Goal: Information Seeking & Learning: Learn about a topic

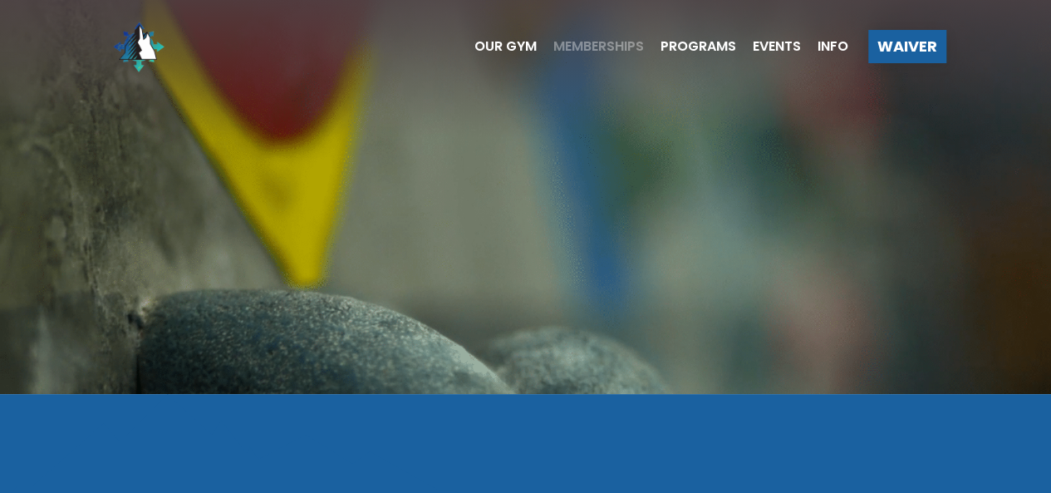
click at [607, 44] on span "Memberships" at bounding box center [598, 46] width 91 height 13
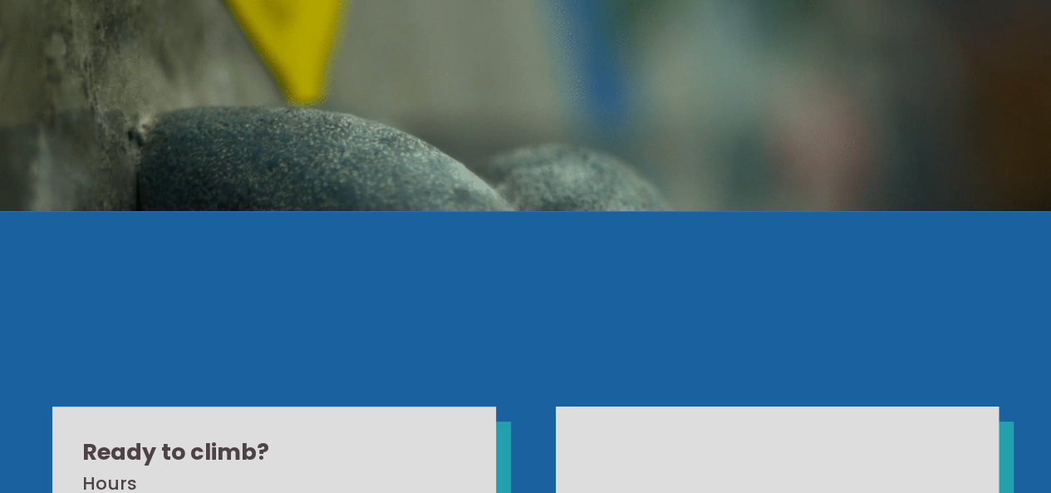
scroll to position [415, 0]
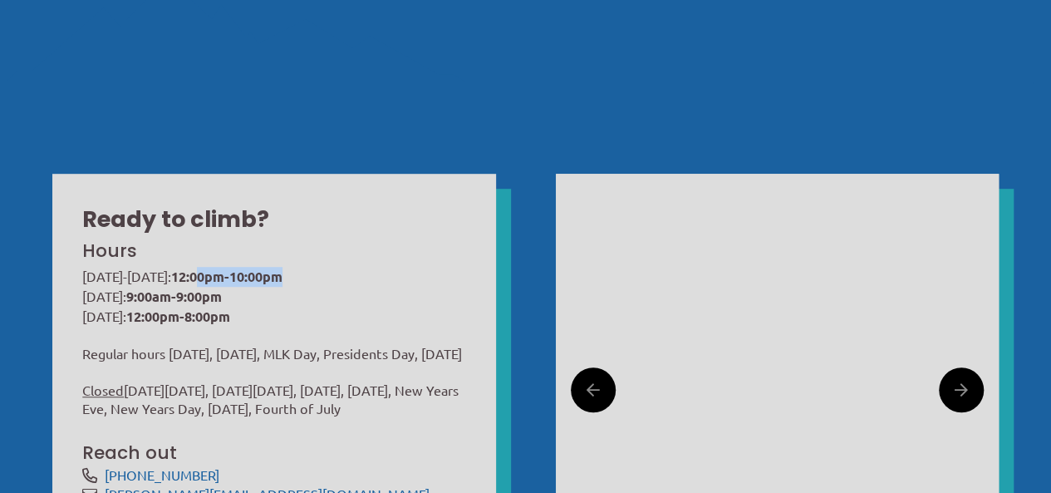
drag, startPoint x: 205, startPoint y: 281, endPoint x: 319, endPoint y: 283, distance: 113.8
click at [319, 283] on p "Monday-Friday: 12:00pm-10:00pm Saturday: 9:00am-9:00pm Sunday: 12:00pm-8:00pm" at bounding box center [273, 296] width 383 height 59
drag, startPoint x: 116, startPoint y: 296, endPoint x: 209, endPoint y: 293, distance: 92.3
click at [209, 293] on p "Monday-Friday: 12:00pm-10:00pm Saturday: 9:00am-9:00pm Sunday: 12:00pm-8:00pm" at bounding box center [273, 296] width 383 height 59
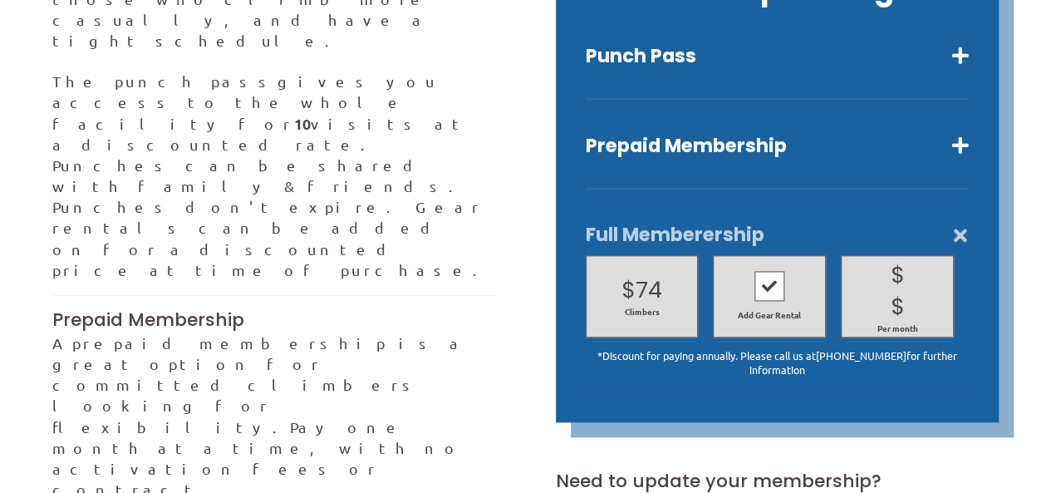
scroll to position [665, 0]
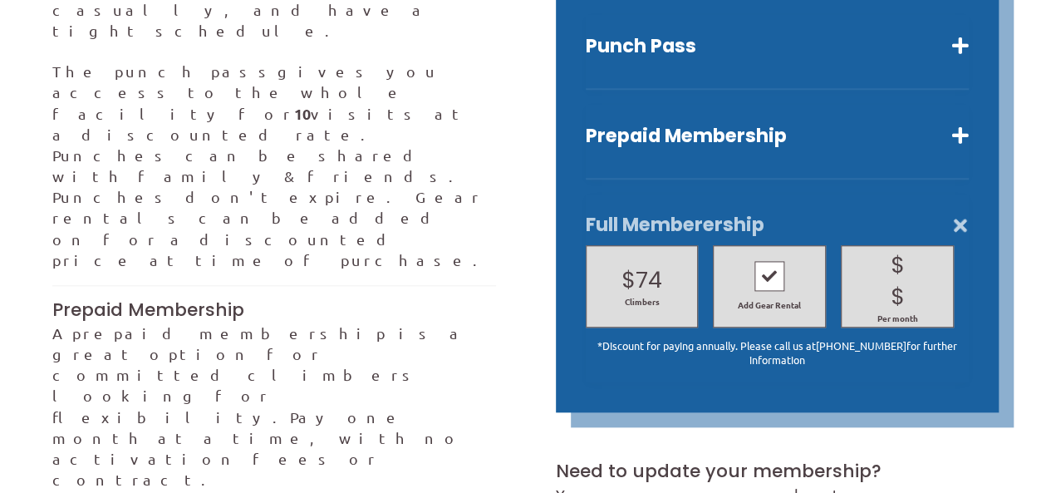
click at [775, 263] on div at bounding box center [769, 276] width 30 height 30
click at [770, 262] on div at bounding box center [769, 277] width 30 height 30
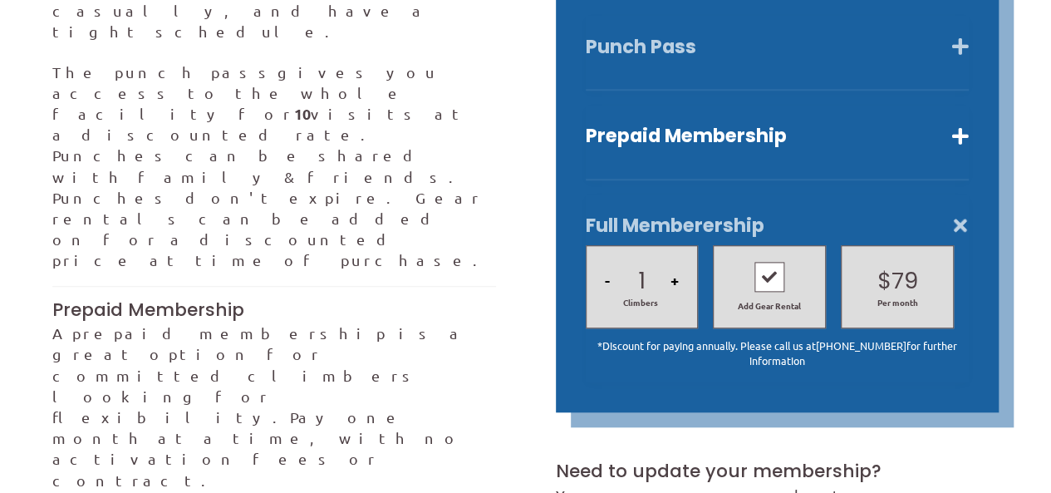
click at [961, 35] on button "Punch Pass" at bounding box center [777, 47] width 383 height 24
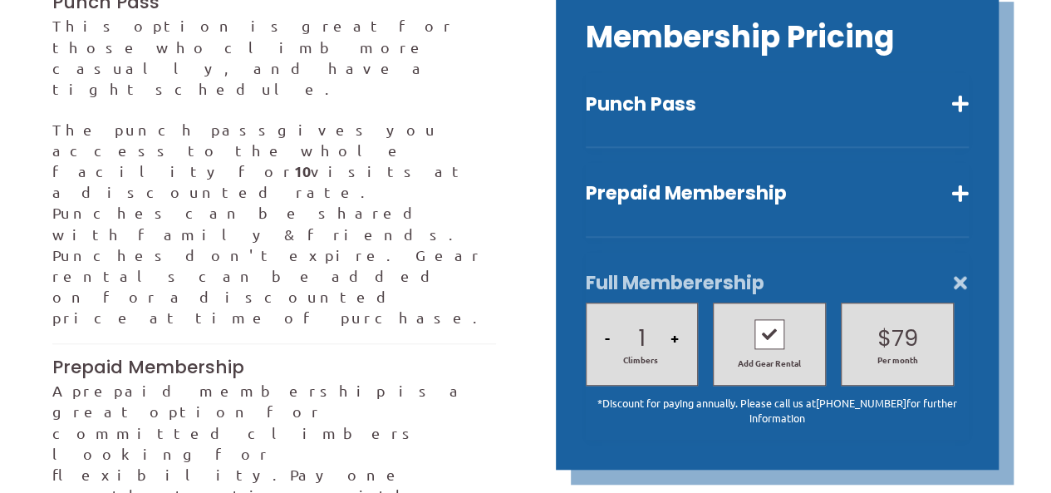
scroll to position [479, 0]
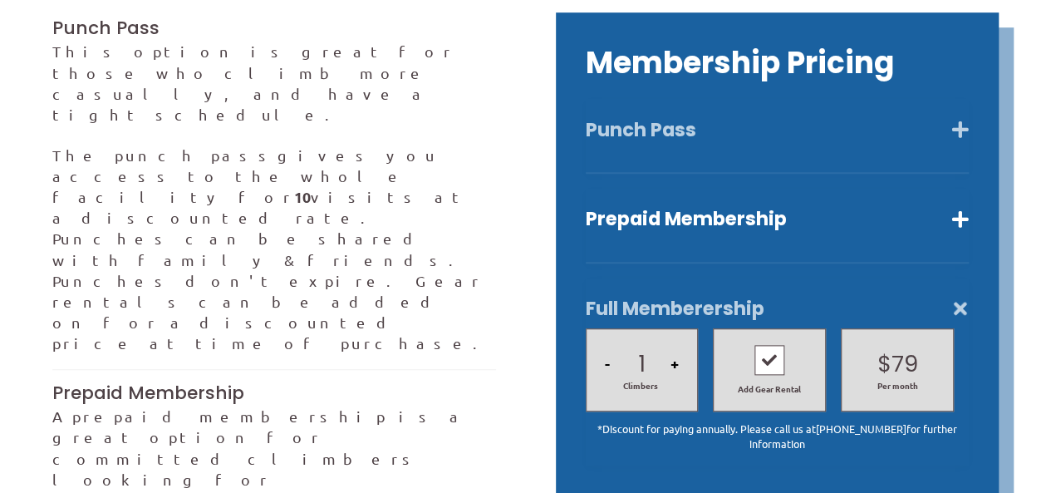
click at [967, 118] on button "Punch Pass" at bounding box center [777, 130] width 383 height 24
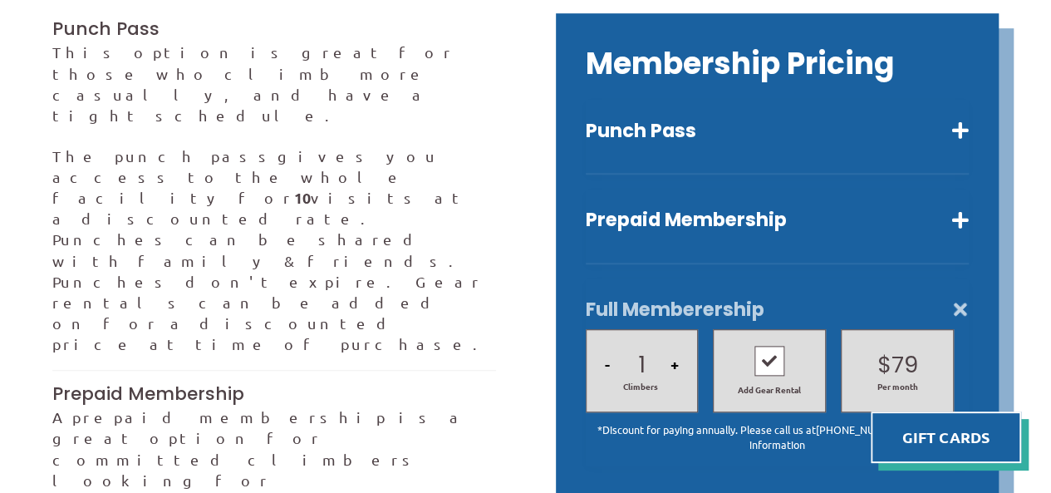
drag, startPoint x: 86, startPoint y: 408, endPoint x: 426, endPoint y: 401, distance: 340.7
click at [754, 119] on button "Punch Pass" at bounding box center [777, 131] width 383 height 24
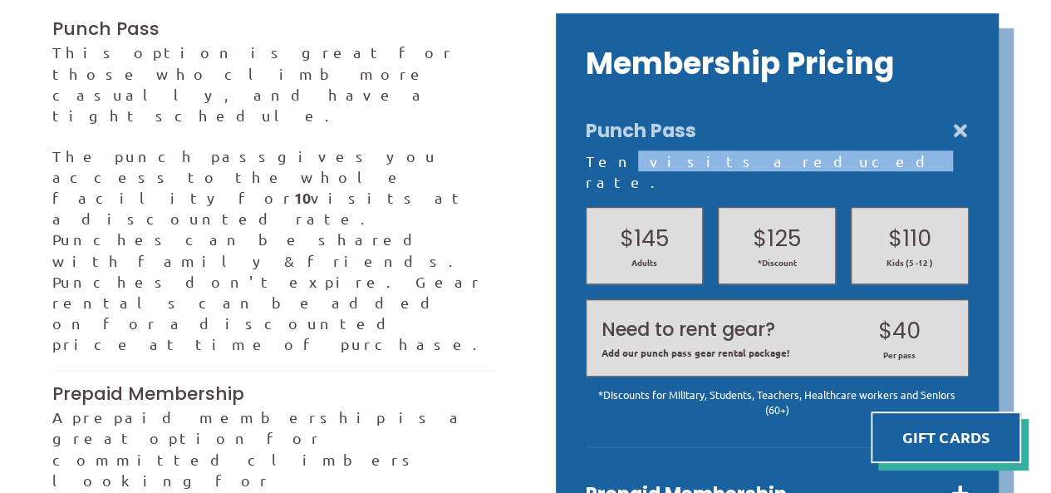
drag, startPoint x: 607, startPoint y: 134, endPoint x: 724, endPoint y: 130, distance: 116.4
click at [724, 150] on div "Ten visits a reduced rate." at bounding box center [777, 171] width 383 height 42
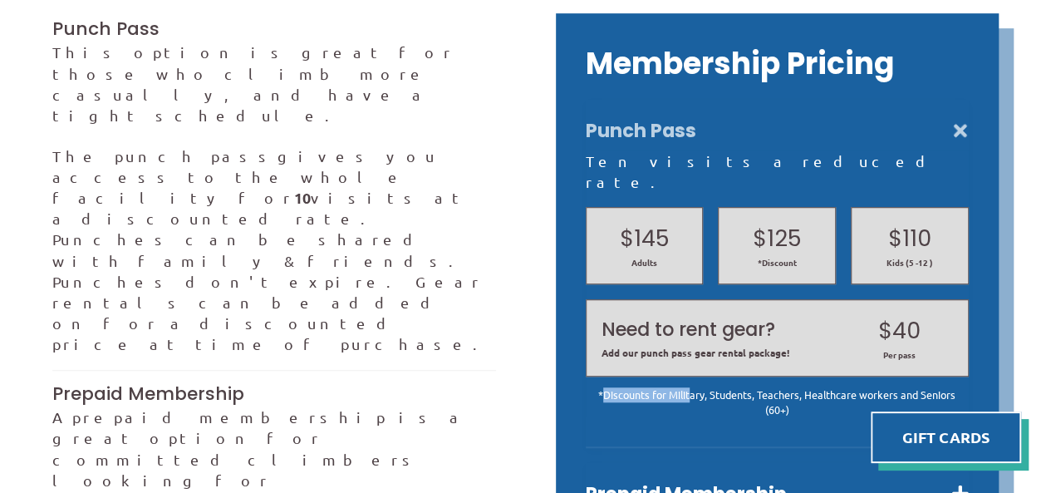
drag, startPoint x: 697, startPoint y: 352, endPoint x: 607, endPoint y: 348, distance: 90.7
click at [607, 387] on div "*Discounts for Military, Students, Teachers, Healthcare workers and Seniors (60…" at bounding box center [777, 401] width 383 height 29
click at [784, 387] on div "*Discounts for Military, Students, Teachers, Healthcare workers and Seniors (60…" at bounding box center [777, 401] width 383 height 29
drag, startPoint x: 828, startPoint y: 353, endPoint x: 939, endPoint y: 361, distance: 110.8
click at [939, 387] on div "*Discounts for Military, Students, Teachers, Healthcare workers and Seniors (60…" at bounding box center [777, 401] width 383 height 29
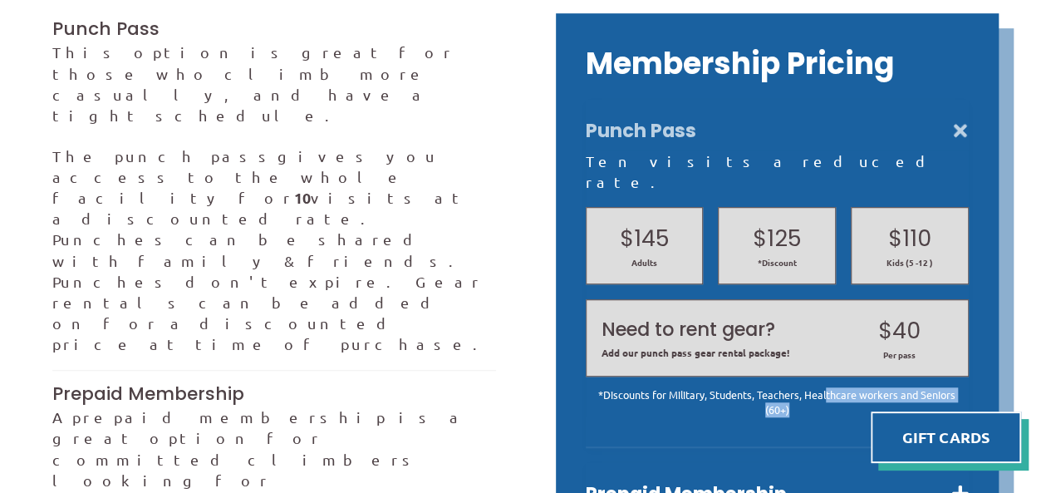
click at [939, 387] on div "*Discounts for Military, Students, Teachers, Healthcare workers and Seniors (60…" at bounding box center [777, 401] width 383 height 29
click at [687, 150] on div "Ten visits a reduced rate." at bounding box center [777, 171] width 383 height 42
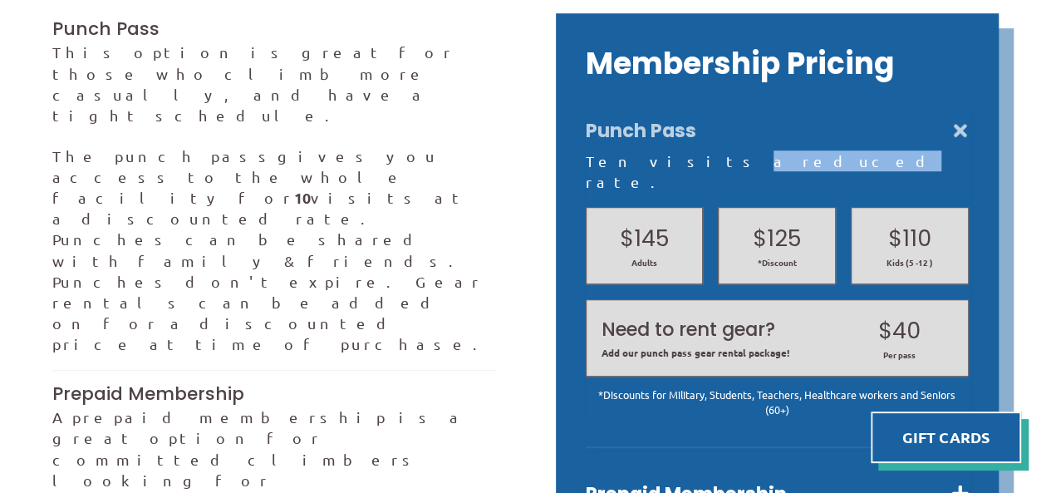
drag, startPoint x: 651, startPoint y: 145, endPoint x: 715, endPoint y: 145, distance: 64.8
click at [715, 150] on div "Ten visits a reduced rate." at bounding box center [777, 171] width 383 height 42
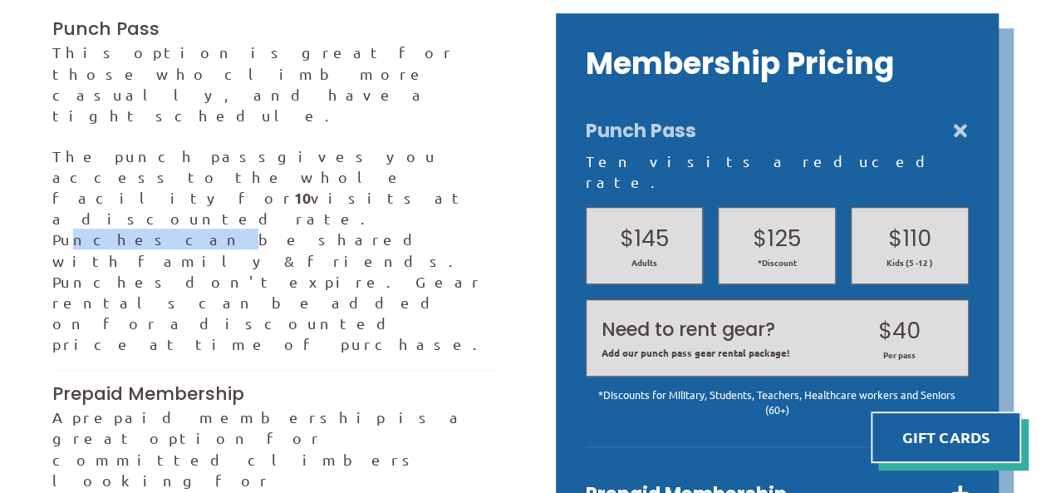
drag, startPoint x: 278, startPoint y: 121, endPoint x: 204, endPoint y: 109, distance: 74.2
click at [204, 147] on span "gives you access to the whole facility for 10 visits at a discounted rate. Punc…" at bounding box center [271, 250] width 438 height 206
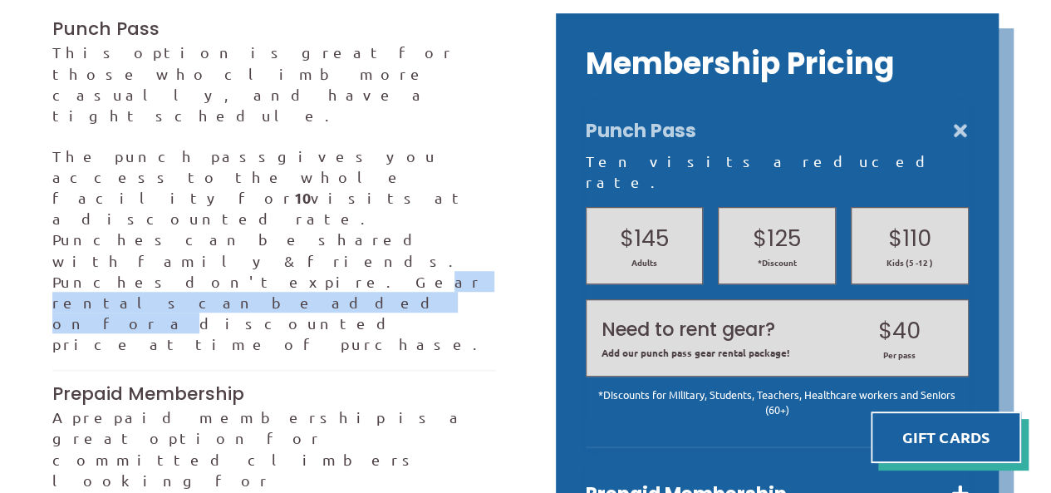
drag, startPoint x: 213, startPoint y: 134, endPoint x: 454, endPoint y: 145, distance: 241.2
click at [454, 145] on p "The punch pass gives you access to the whole facility for 10 visits at a discou…" at bounding box center [273, 249] width 443 height 209
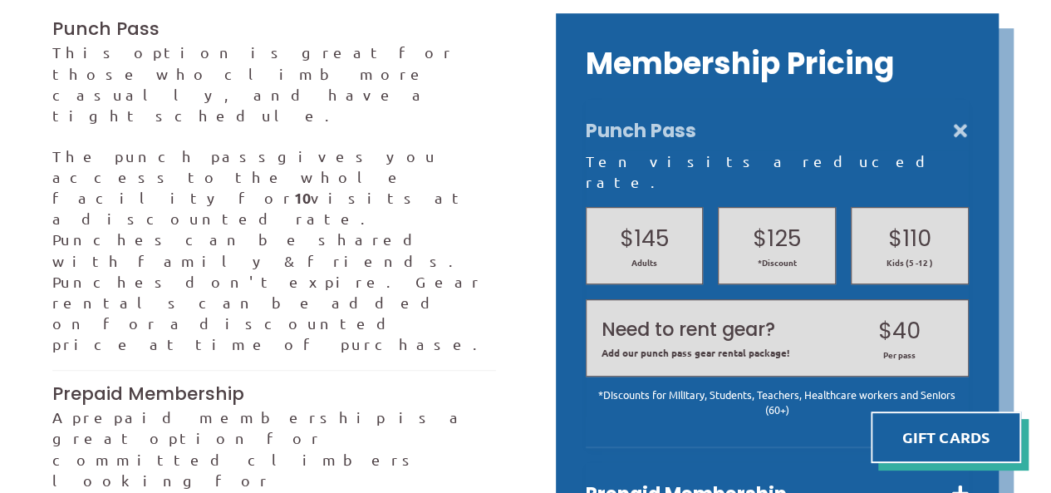
click at [452, 147] on p "The punch pass gives you access to the whole facility for 10 visits at a discou…" at bounding box center [273, 249] width 443 height 209
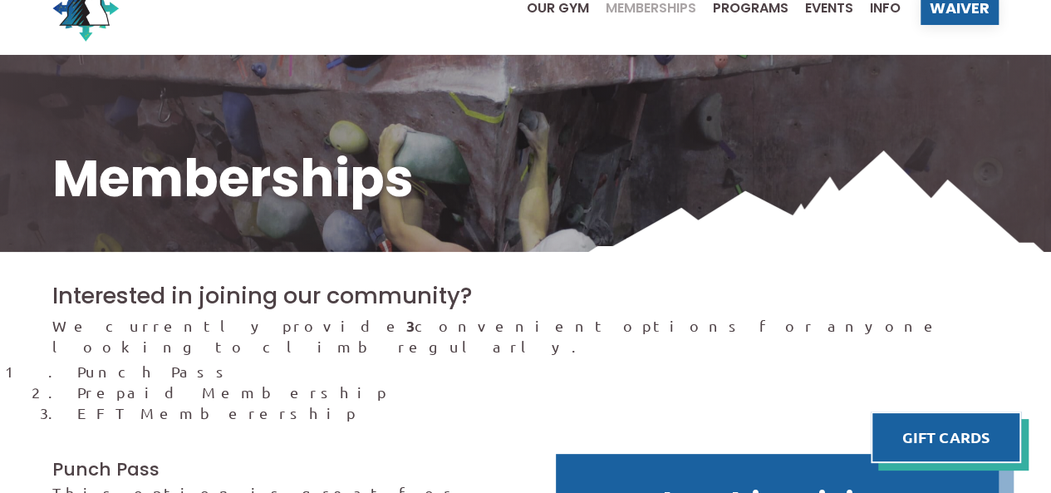
scroll to position [0, 0]
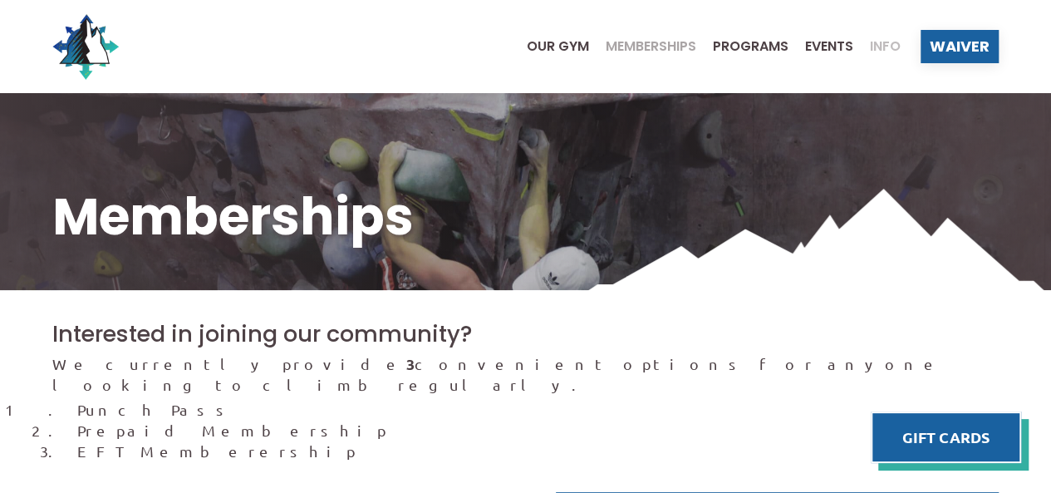
click at [880, 42] on span "Info" at bounding box center [885, 46] width 31 height 13
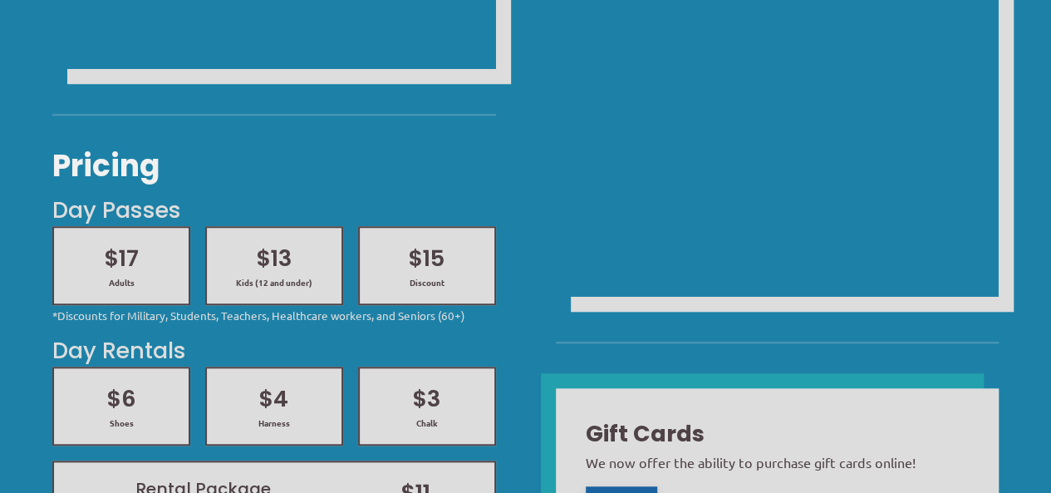
scroll to position [665, 0]
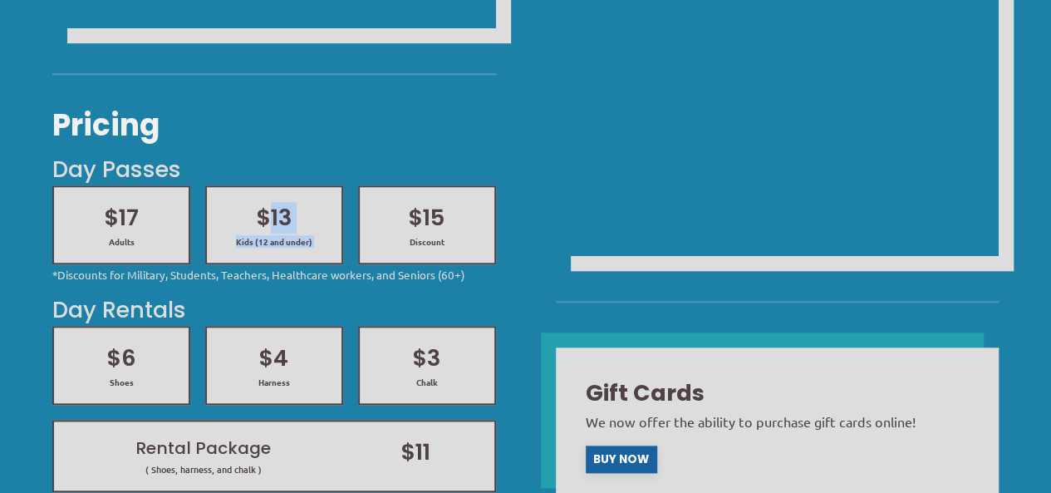
drag, startPoint x: 264, startPoint y: 218, endPoint x: 415, endPoint y: 225, distance: 150.6
click at [415, 225] on div "$17 Adults $13 Kids (12 and under) $15 Discount" at bounding box center [274, 225] width 458 height 94
click at [221, 271] on div "*Discounts for Military, Students, Teachers, Healthcare workers, and Seniors (6…" at bounding box center [273, 275] width 443 height 16
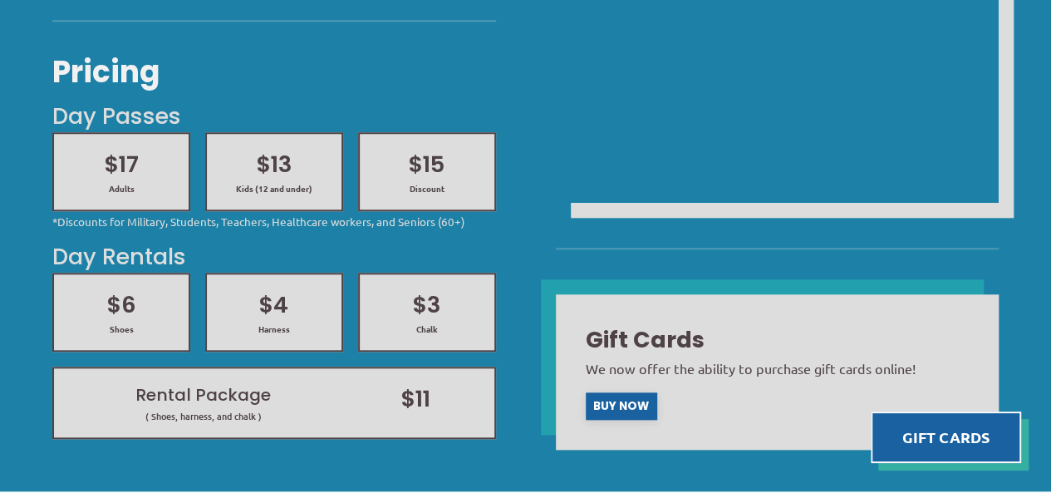
scroll to position [744, 0]
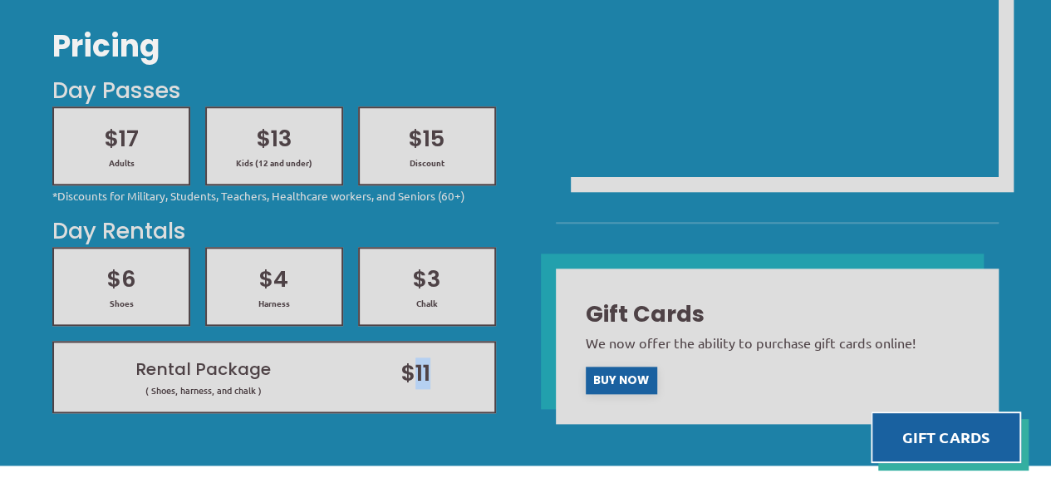
drag, startPoint x: 415, startPoint y: 384, endPoint x: 460, endPoint y: 378, distance: 45.2
click at [460, 378] on h2 "$11" at bounding box center [415, 373] width 126 height 32
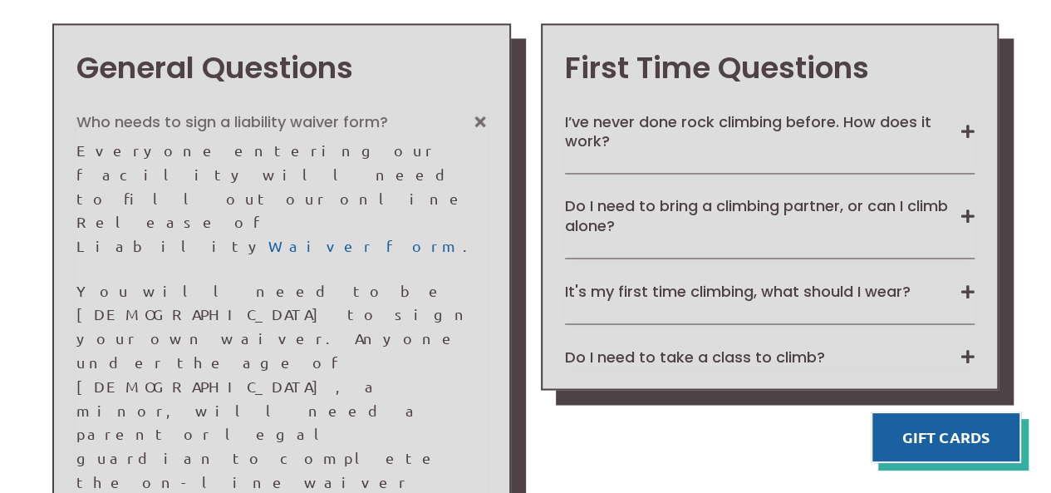
scroll to position [1325, 0]
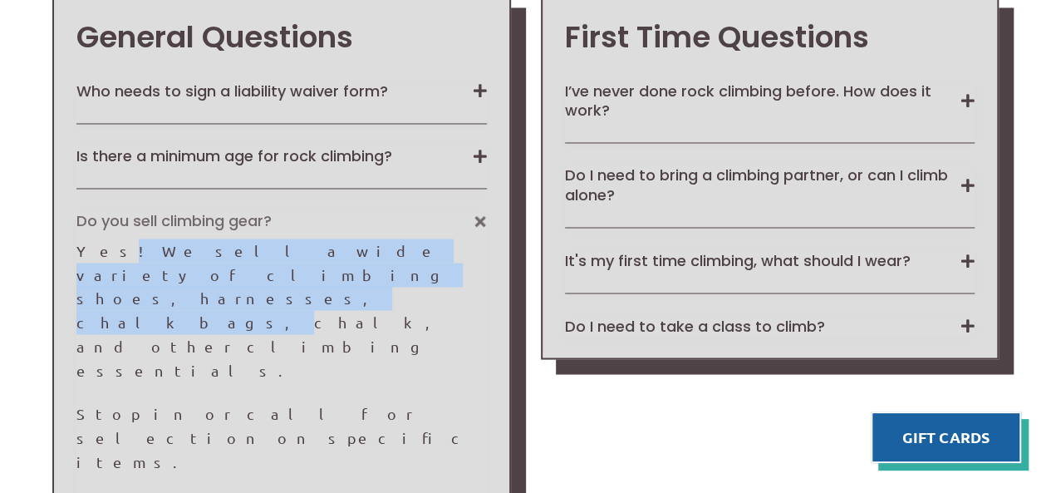
drag, startPoint x: 122, startPoint y: 250, endPoint x: 0, endPoint y: 271, distance: 123.9
click at [154, 274] on p "Yes! We sell a wide variety of climbing shoes, harnesses, chalk bags, chalk, an…" at bounding box center [281, 310] width 410 height 144
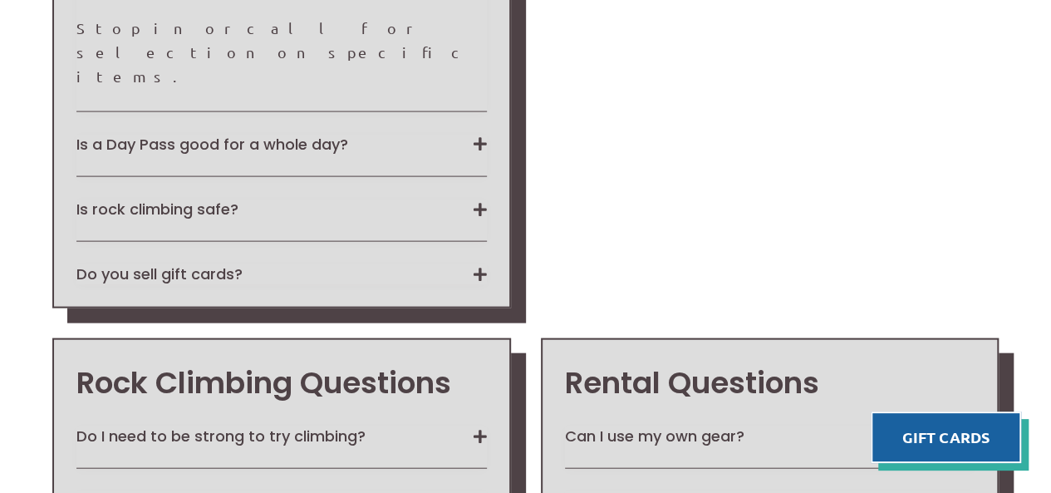
scroll to position [1741, 0]
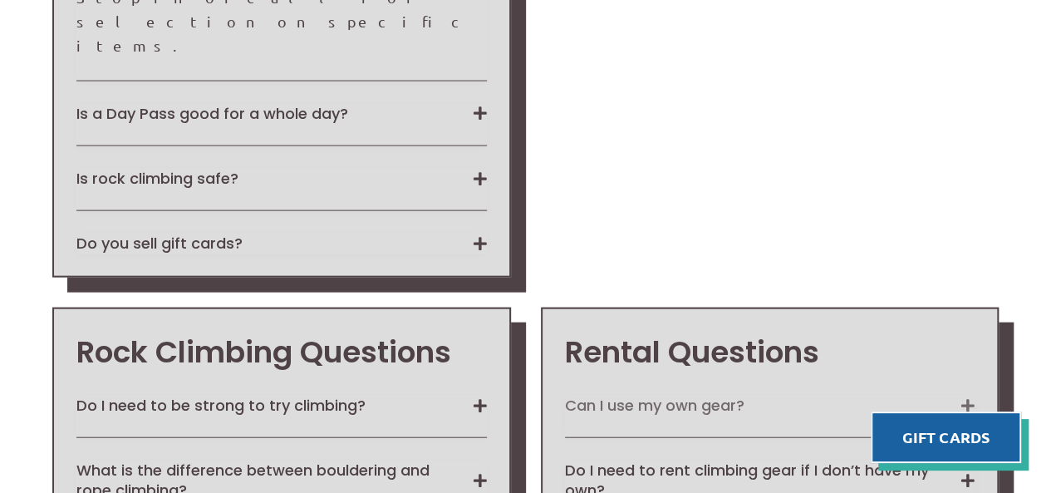
click at [681, 396] on button "Can I use my own gear?" at bounding box center [770, 405] width 410 height 19
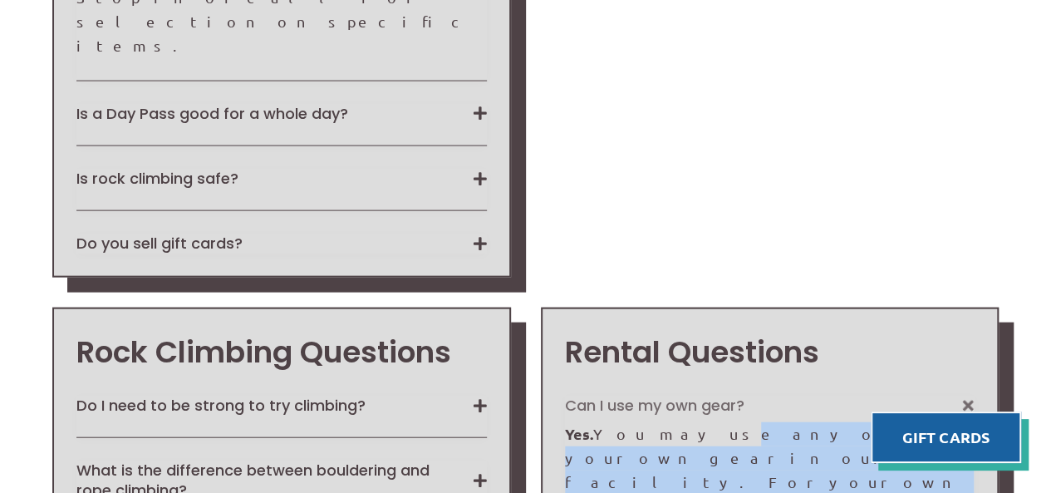
drag, startPoint x: 665, startPoint y: 293, endPoint x: 693, endPoint y: 317, distance: 36.6
click at [693, 425] on span "Yes. You may use any of your own gear in our facility. For your own safety we r…" at bounding box center [763, 493] width 397 height 137
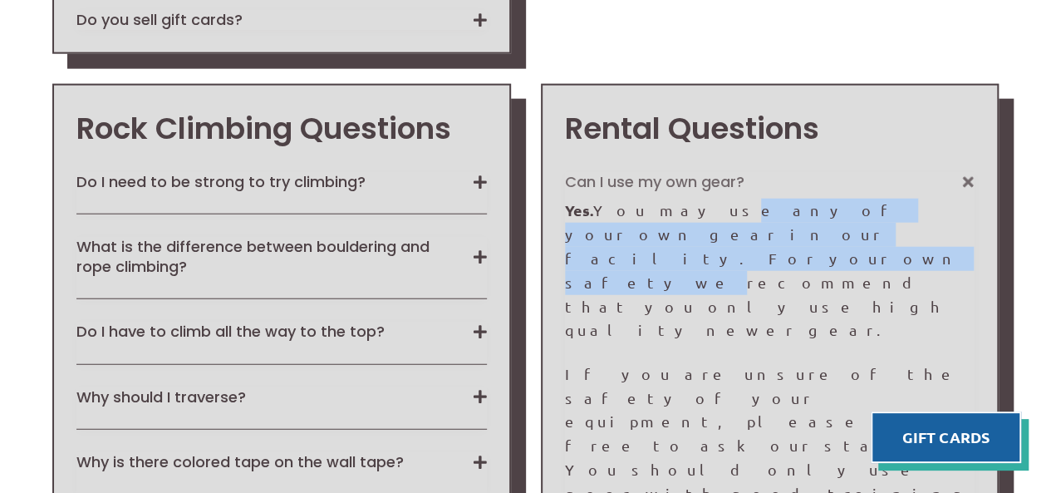
scroll to position [1990, 0]
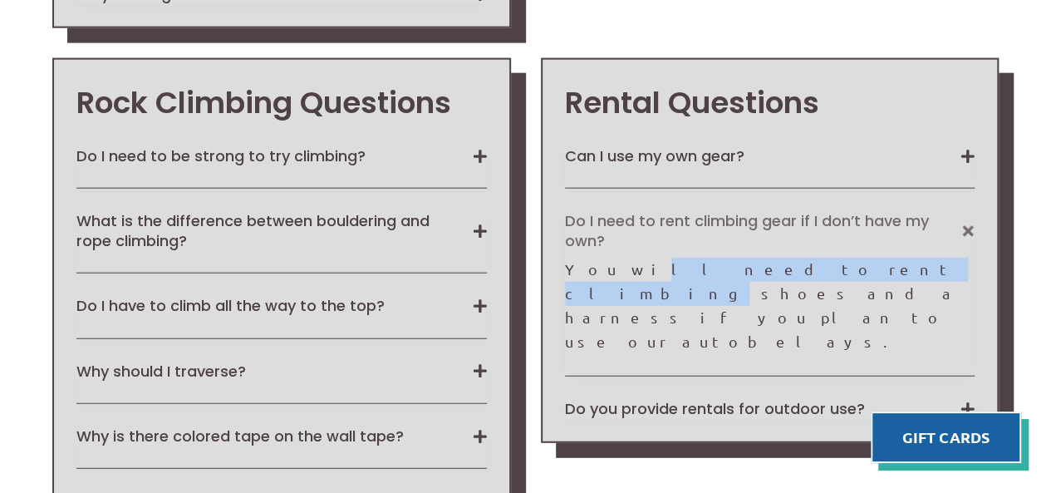
drag, startPoint x: 657, startPoint y: 134, endPoint x: 763, endPoint y: 120, distance: 106.5
click at [763, 258] on div "You will need to rent climbing shoes and a harness if you plan to use our autob…" at bounding box center [770, 306] width 410 height 96
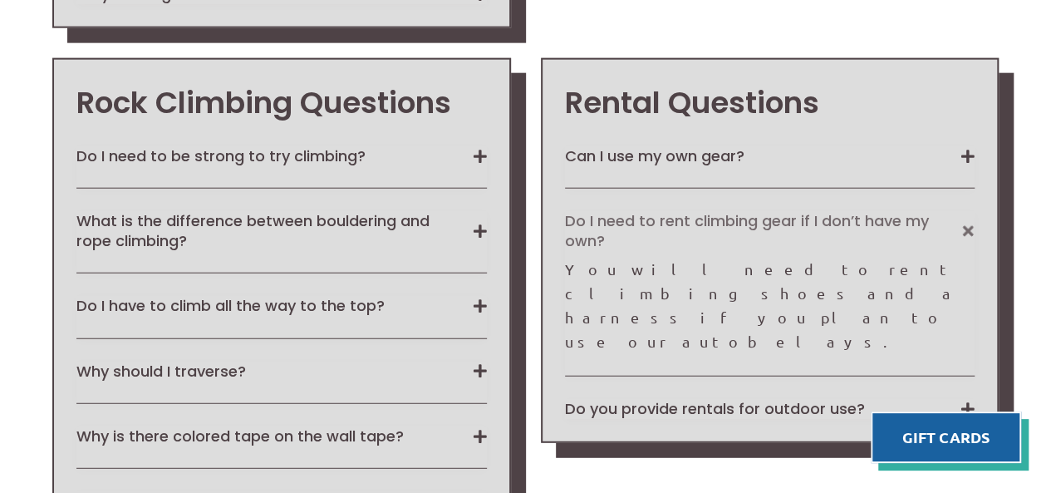
click at [656, 211] on div "Do I need to rent climbing gear if I don’t have my own? You will need to rent c…" at bounding box center [770, 293] width 410 height 165
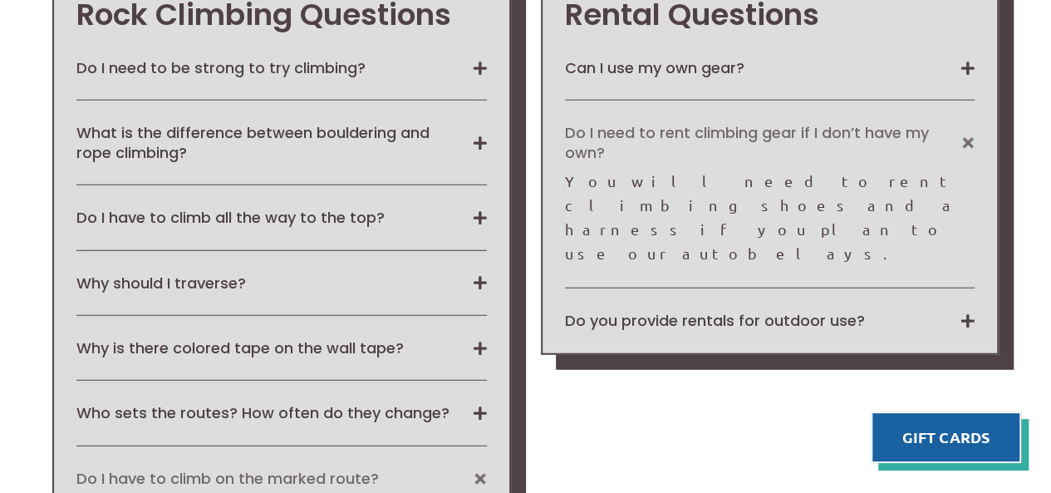
scroll to position [2156, 0]
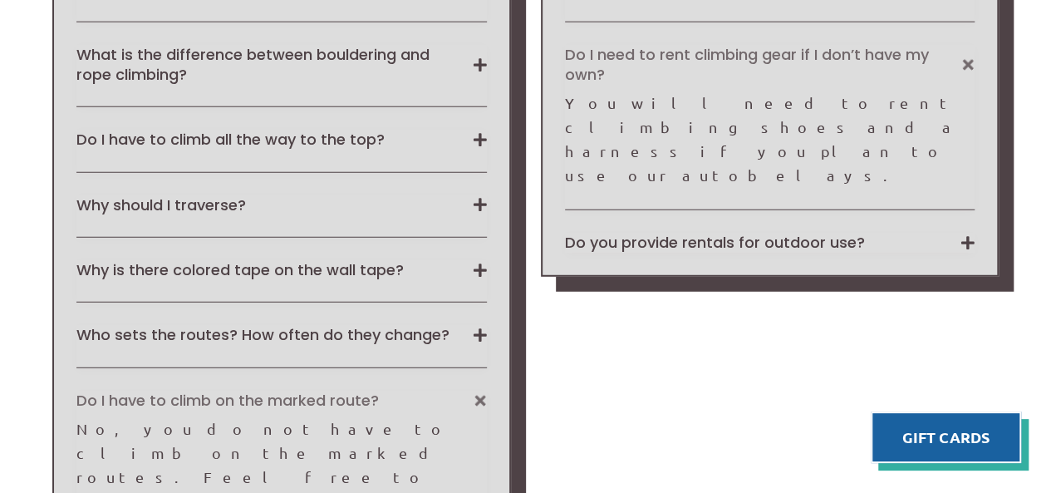
drag, startPoint x: 177, startPoint y: 337, endPoint x: 440, endPoint y: 333, distance: 262.6
click at [483, 391] on button "Do I have to climb on the marked route?" at bounding box center [281, 400] width 410 height 19
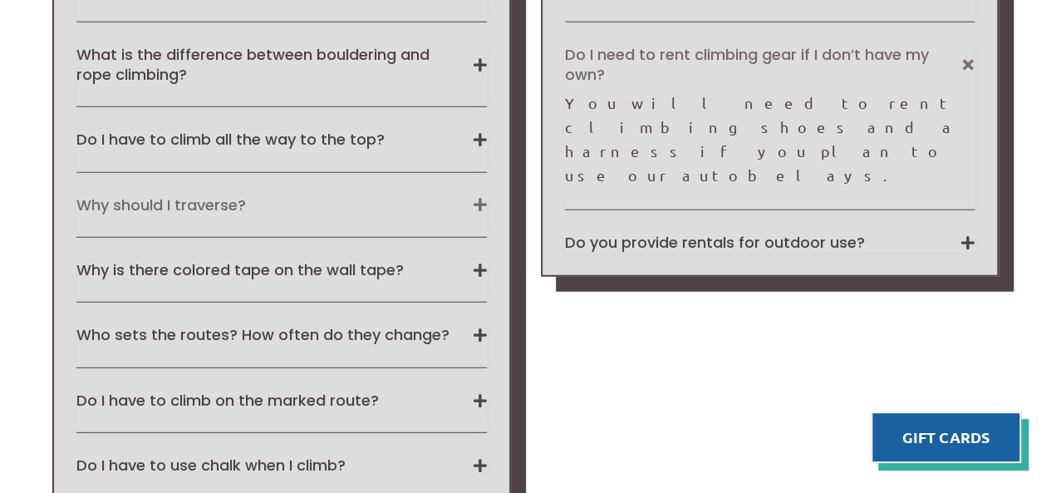
click at [210, 195] on button "Why should I traverse?" at bounding box center [281, 204] width 410 height 19
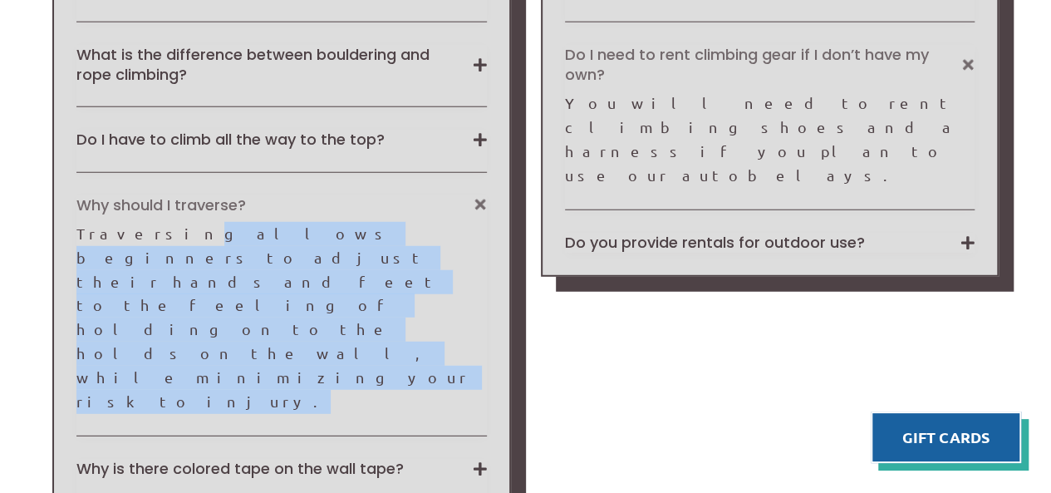
drag, startPoint x: 137, startPoint y: 87, endPoint x: 316, endPoint y: 135, distance: 185.0
click at [316, 222] on div "Traversing allows beginners to adjust their hands and feet to the feeling of ho…" at bounding box center [281, 317] width 410 height 191
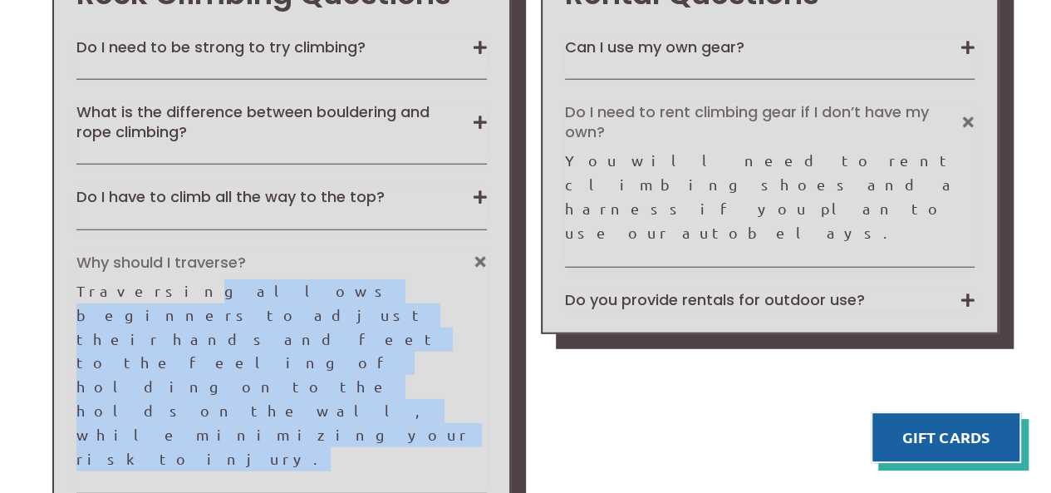
scroll to position [2073, 0]
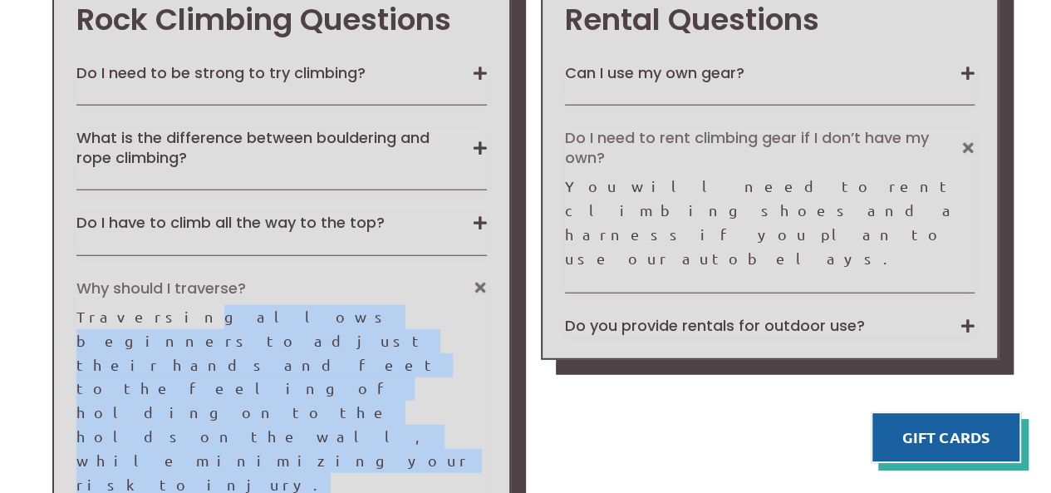
click at [208, 305] on div "Traversing allows beginners to adjust their hands and feet to the feeling of ho…" at bounding box center [281, 400] width 410 height 191
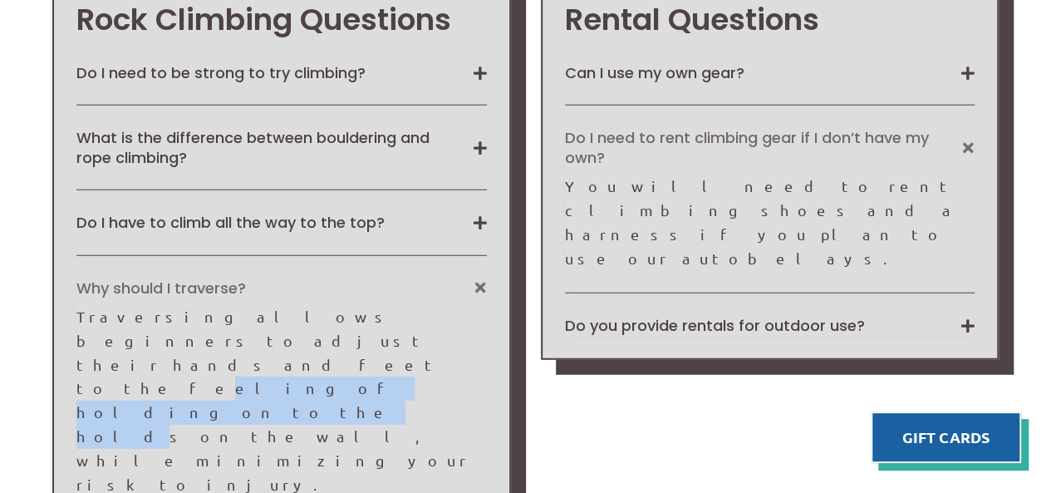
drag, startPoint x: 118, startPoint y: 199, endPoint x: 322, endPoint y: 205, distance: 204.5
click at [322, 305] on div "Traversing allows beginners to adjust their hands and feet to the feeling of ho…" at bounding box center [281, 400] width 410 height 191
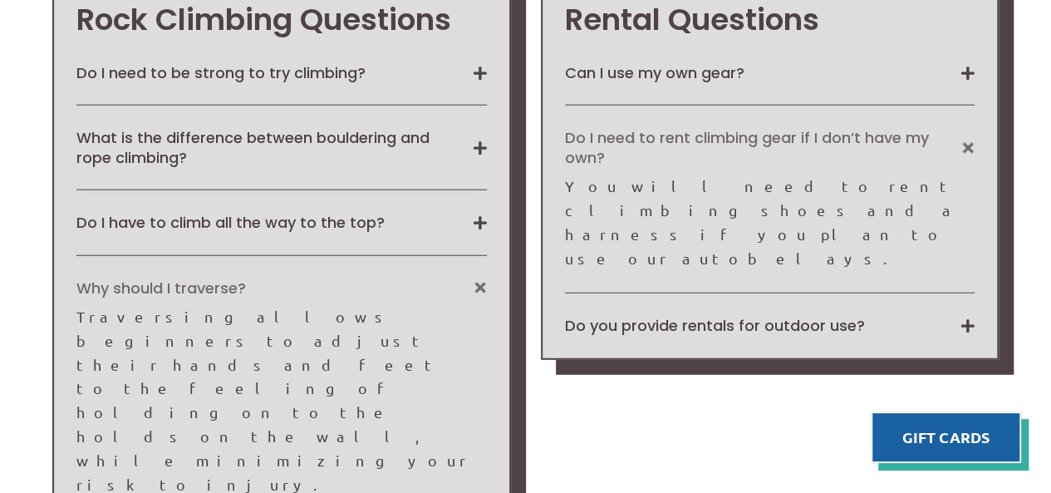
click at [128, 305] on div "Traversing allows beginners to adjust their hands and feet to the feeling of ho…" at bounding box center [281, 400] width 410 height 191
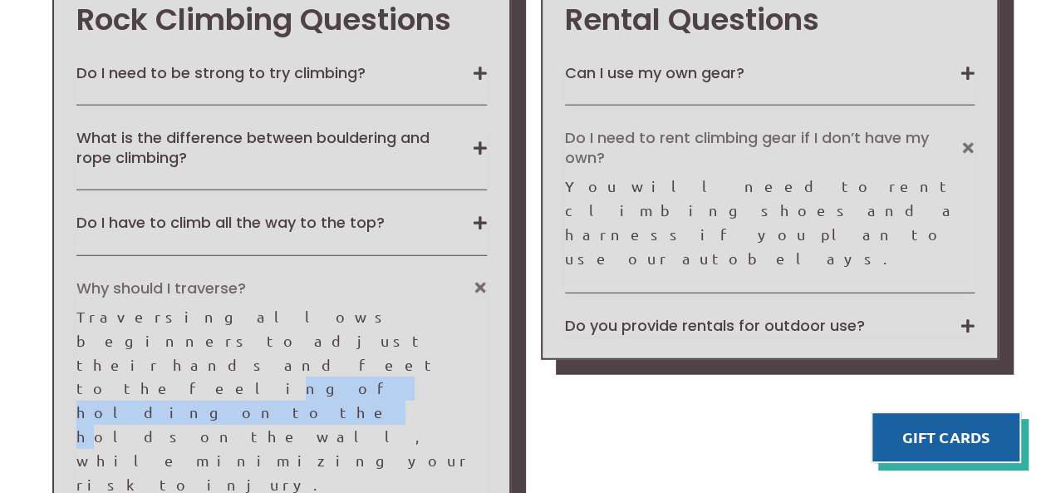
drag, startPoint x: 220, startPoint y: 189, endPoint x: 302, endPoint y: 189, distance: 82.3
click at [302, 305] on div "Traversing allows beginners to adjust their hands and feet to the feeling of ho…" at bounding box center [281, 400] width 410 height 191
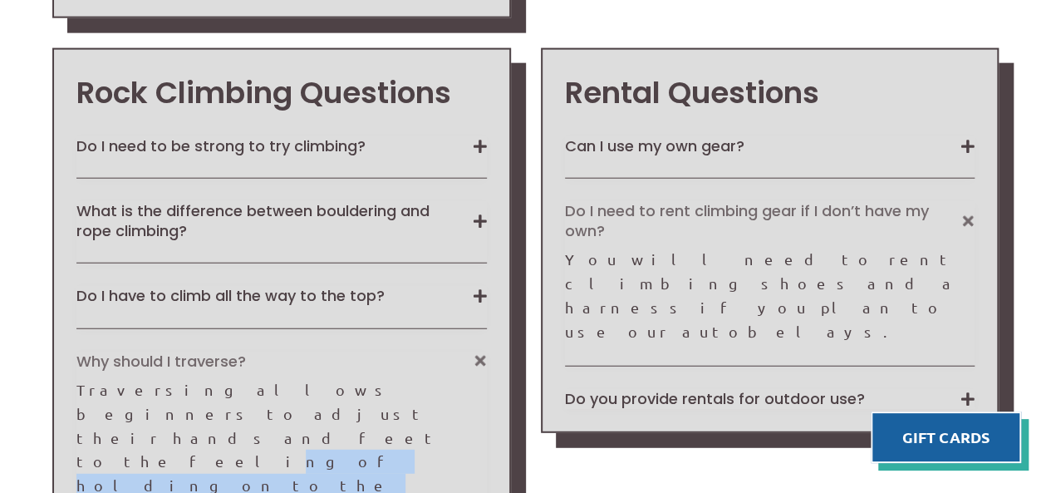
scroll to position [1990, 0]
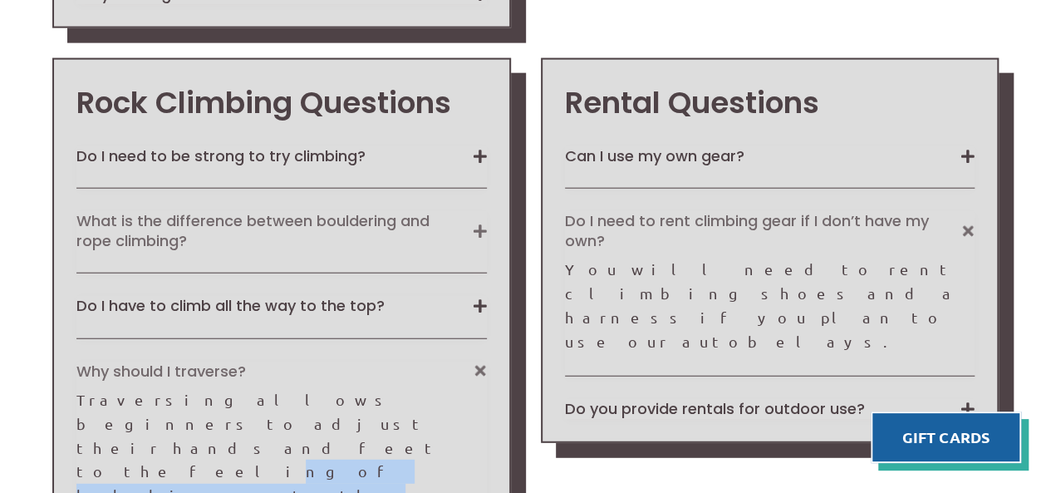
click at [337, 211] on button "What is the difference between bouldering and rope climbing?" at bounding box center [281, 230] width 410 height 39
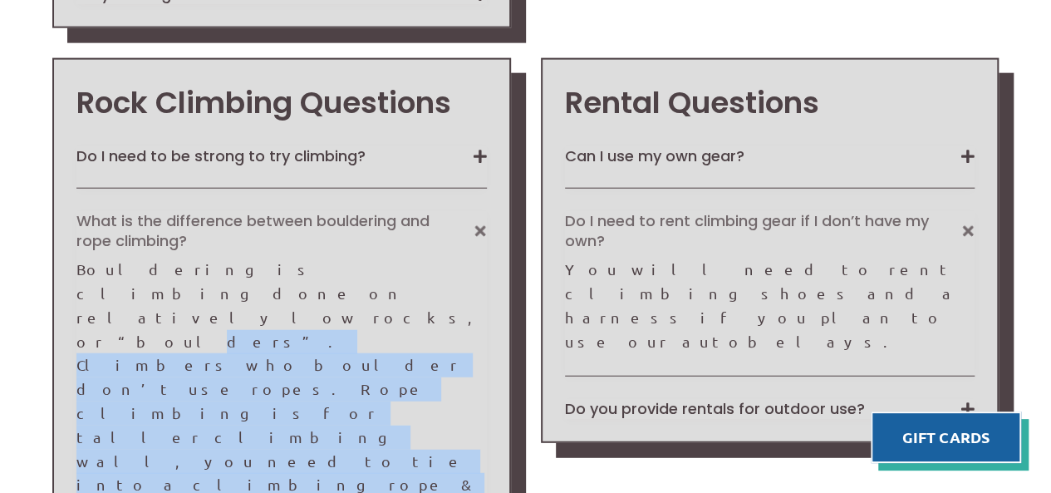
drag, startPoint x: 172, startPoint y: 144, endPoint x: 412, endPoint y: 204, distance: 247.7
click at [412, 258] on div "Bouldering is climbing done on relatively low rocks, or “boulders”. Climbers wh…" at bounding box center [281, 413] width 410 height 311
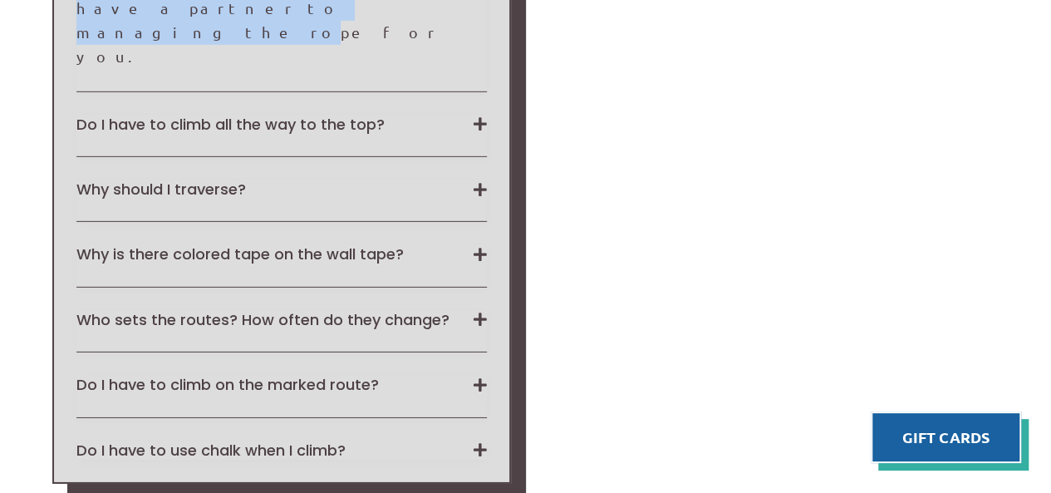
scroll to position [2572, 0]
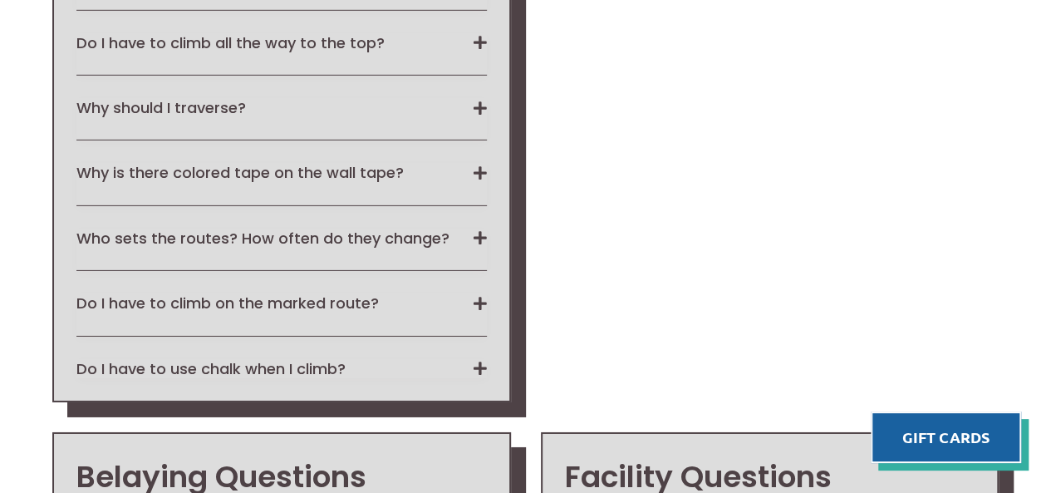
drag, startPoint x: 709, startPoint y: 310, endPoint x: 875, endPoint y: 308, distance: 166.2
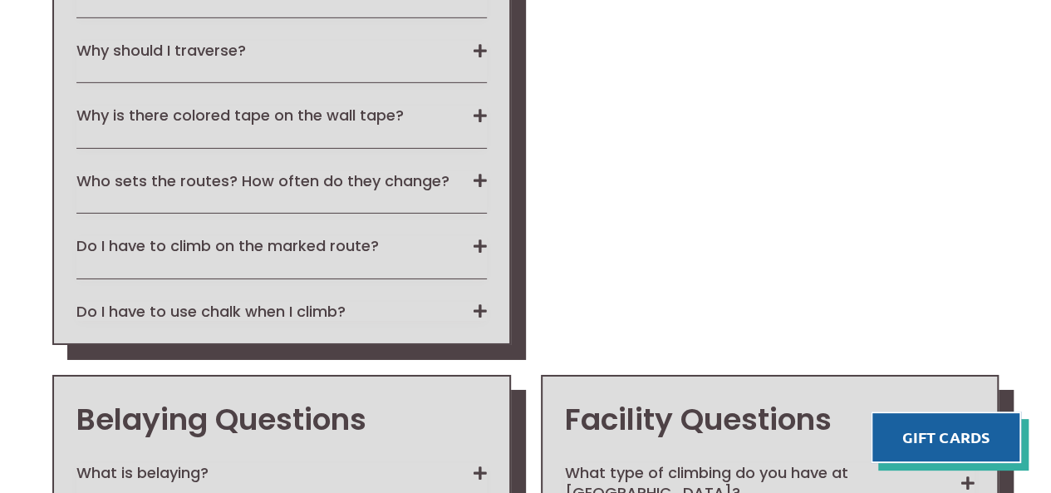
scroll to position [2655, 0]
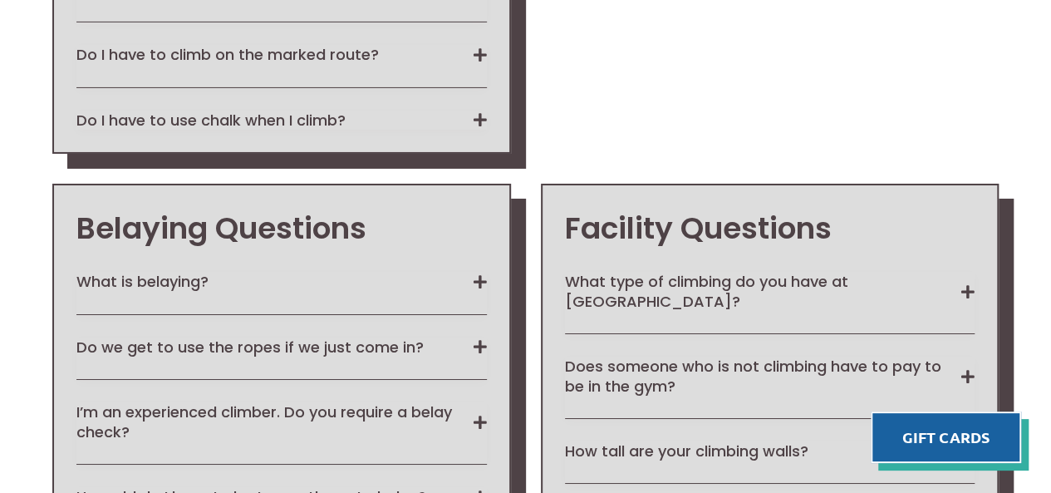
scroll to position [2821, 0]
click at [764, 440] on button "How tall are your climbing walls?" at bounding box center [770, 449] width 410 height 19
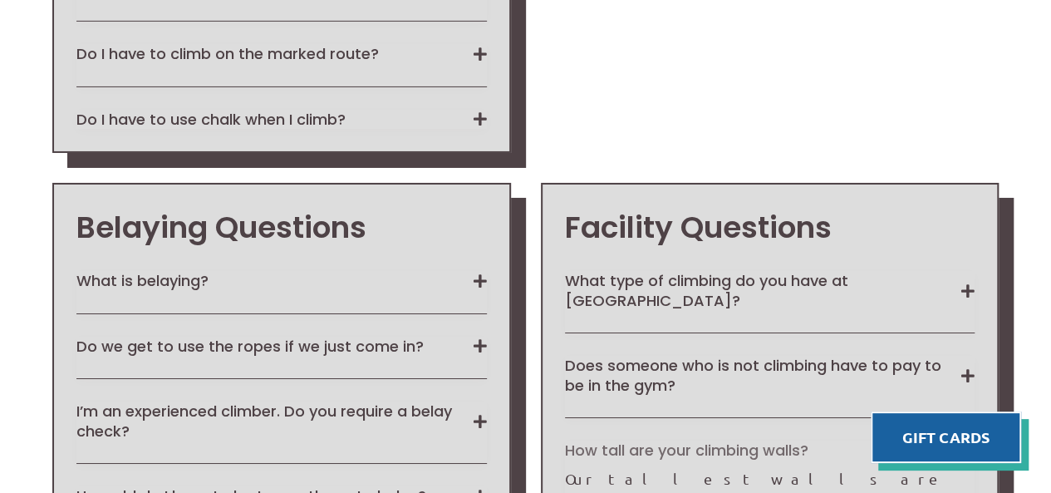
click at [246, 486] on button "How old do I have to be to use the auto belay?" at bounding box center [281, 495] width 410 height 19
drag, startPoint x: 129, startPoint y: 179, endPoint x: 425, endPoint y: 192, distance: 296.9
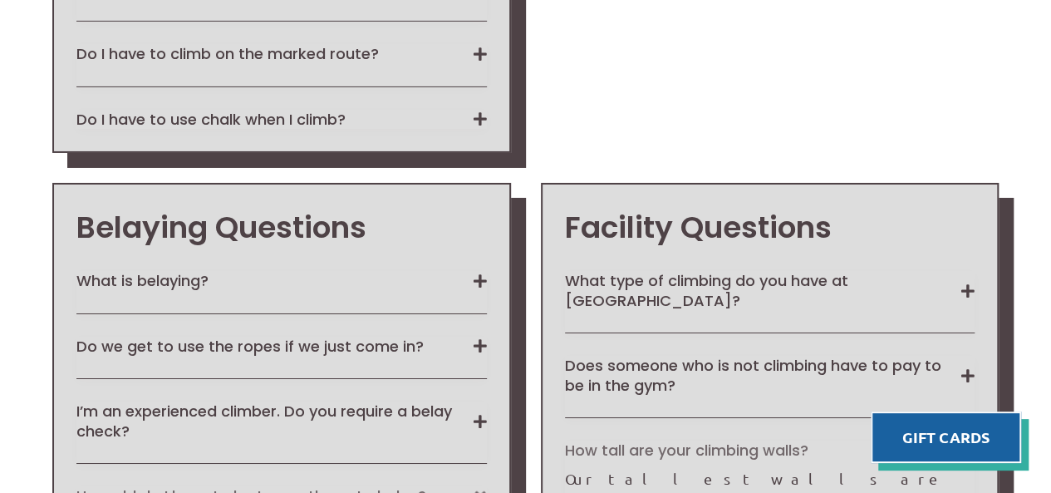
drag, startPoint x: 165, startPoint y: 253, endPoint x: 386, endPoint y: 283, distance: 223.0
click at [478, 486] on button "How old do I have to be to use the auto belay?" at bounding box center [281, 495] width 410 height 19
click at [245, 401] on button "I’m an experienced climber. Do you require a belay check?" at bounding box center [281, 420] width 410 height 39
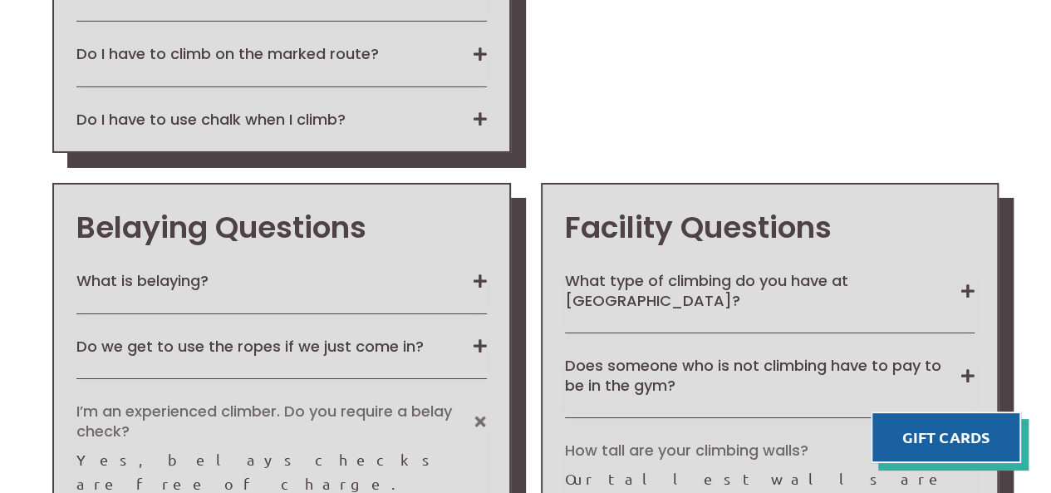
scroll to position [2738, 0]
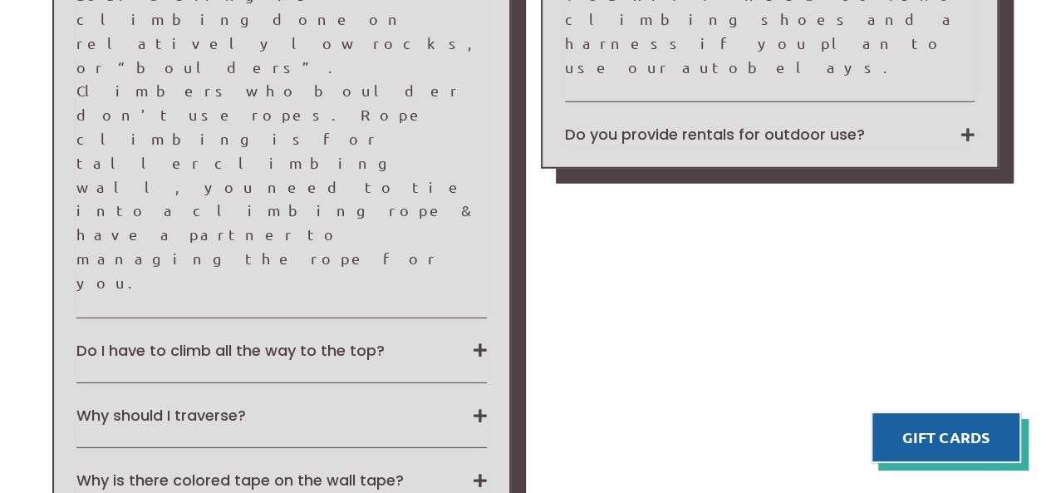
scroll to position [2239, 0]
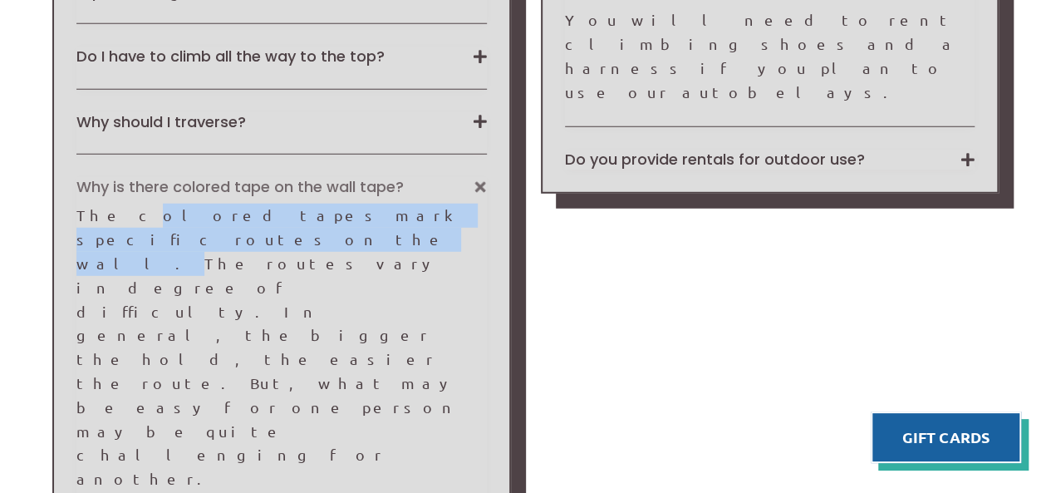
drag, startPoint x: 111, startPoint y: 66, endPoint x: 318, endPoint y: 81, distance: 208.3
click at [422, 204] on div "The colored tapes mark specific routes on the wall. The routes vary in degree o…" at bounding box center [281, 347] width 410 height 287
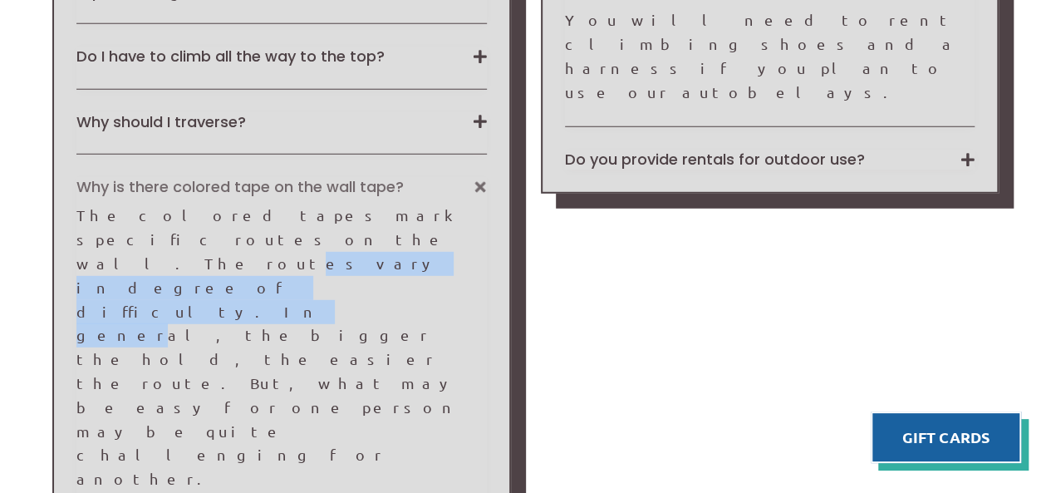
drag, startPoint x: 110, startPoint y: 97, endPoint x: 364, endPoint y: 97, distance: 254.3
click at [364, 204] on div "The colored tapes mark specific routes on the wall. The routes vary in degree o…" at bounding box center [281, 347] width 410 height 287
click at [479, 177] on button "Why is there colored tape on the wall tape?" at bounding box center [281, 186] width 410 height 19
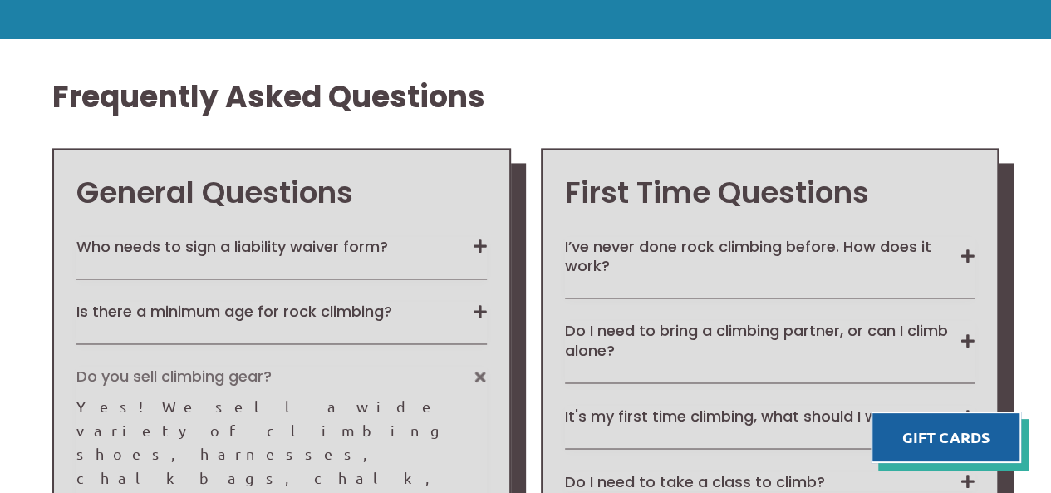
scroll to position [744, 0]
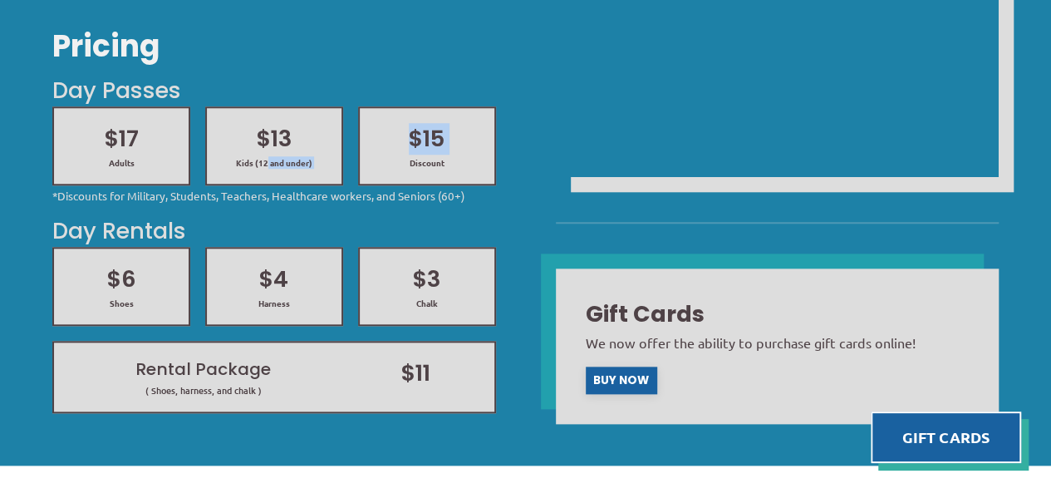
drag, startPoint x: 301, startPoint y: 156, endPoint x: 376, endPoint y: 157, distance: 74.8
click at [376, 157] on div "$17 Adults $13 Kids (12 and under) $15 Discount" at bounding box center [274, 146] width 458 height 94
click at [376, 157] on span "Discount" at bounding box center [427, 163] width 105 height 12
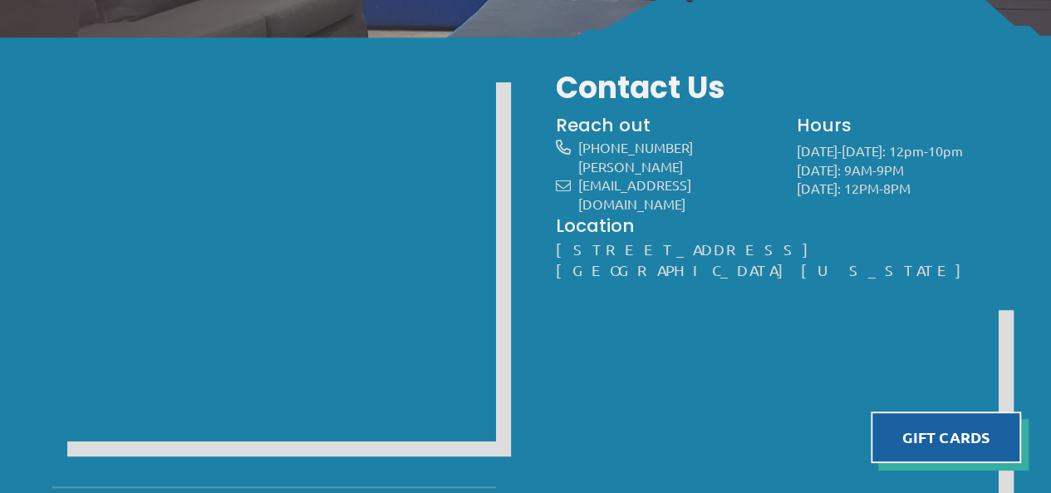
scroll to position [0, 0]
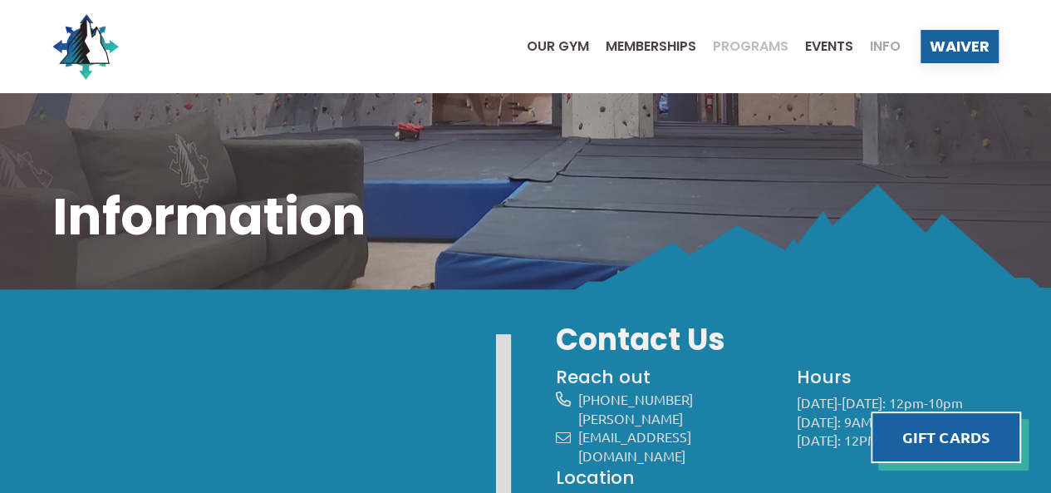
click at [746, 40] on span "Programs" at bounding box center [751, 46] width 76 height 13
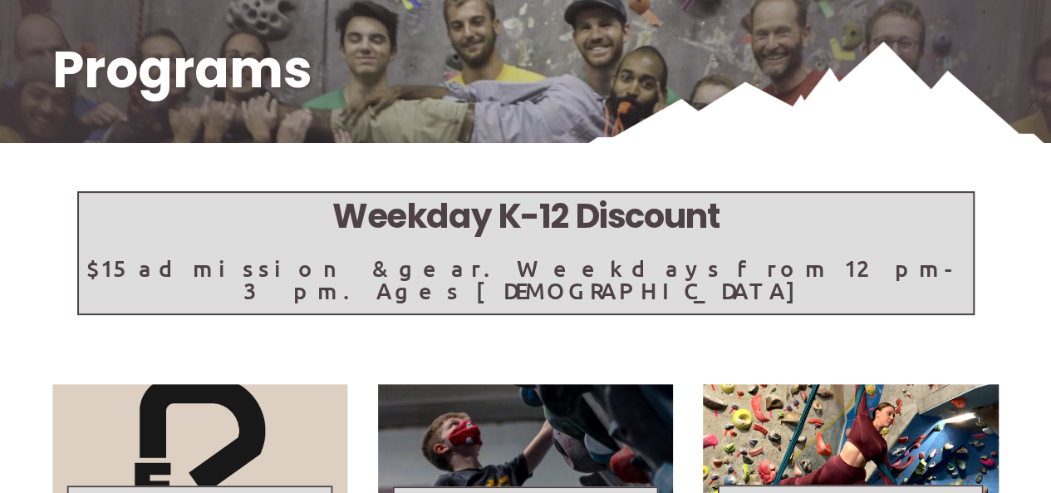
scroll to position [249, 0]
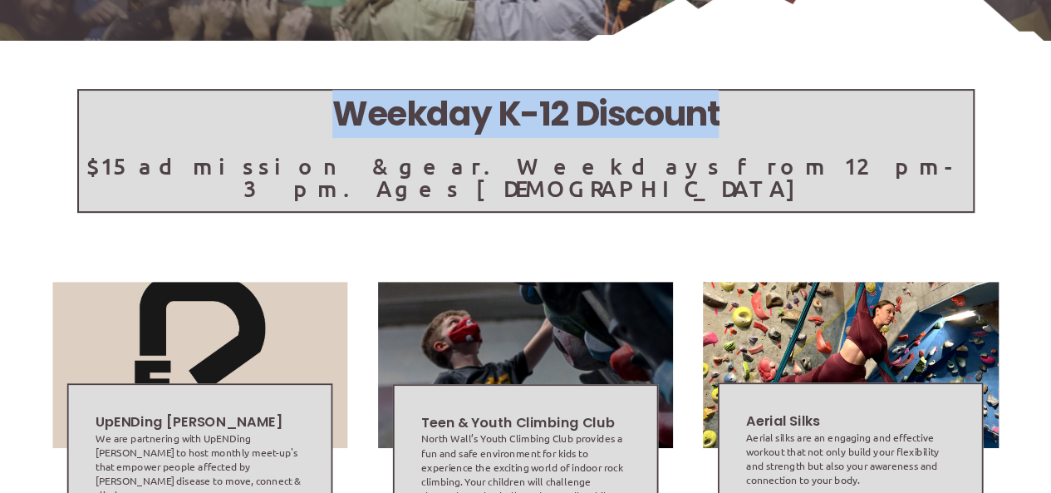
drag, startPoint x: 390, startPoint y: 121, endPoint x: 862, endPoint y: 132, distance: 472.1
click at [862, 132] on h5 "Weekday K-12 Discount" at bounding box center [526, 114] width 894 height 47
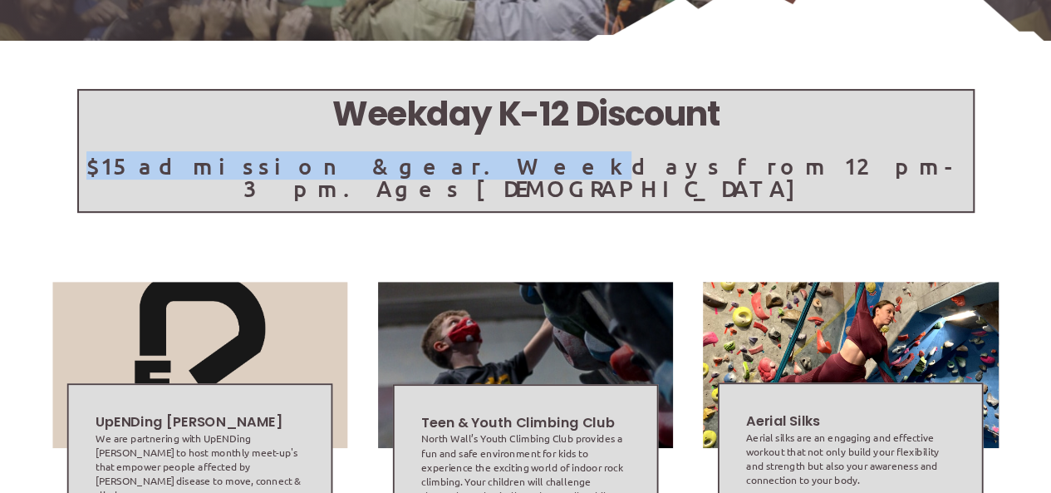
drag, startPoint x: 168, startPoint y: 163, endPoint x: 501, endPoint y: 185, distance: 333.9
click at [501, 185] on div "Weekday K-12 Discount $15 admission & gear. Weekdays from 12pm-3pm. Ages 5 - 17" at bounding box center [525, 150] width 897 height 123
click at [441, 194] on div "Weekday K-12 Discount $15 admission & gear. Weekdays from 12pm-3pm. Ages 5 - 17" at bounding box center [525, 98] width 1051 height 318
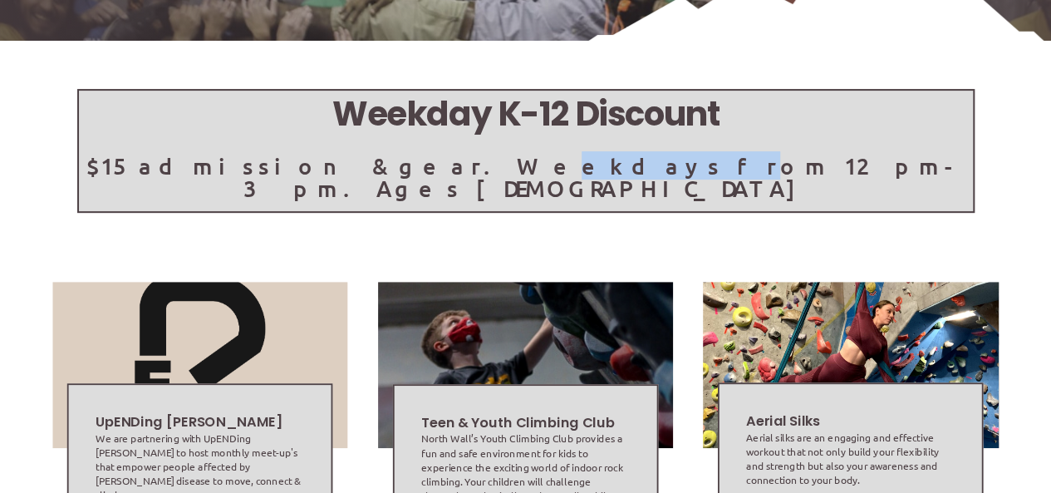
drag, startPoint x: 471, startPoint y: 170, endPoint x: 569, endPoint y: 192, distance: 100.4
click at [569, 192] on div "Weekday K-12 Discount $15 admission & gear. Weekdays from 12pm-3pm. Ages 5 - 17" at bounding box center [525, 98] width 1051 height 318
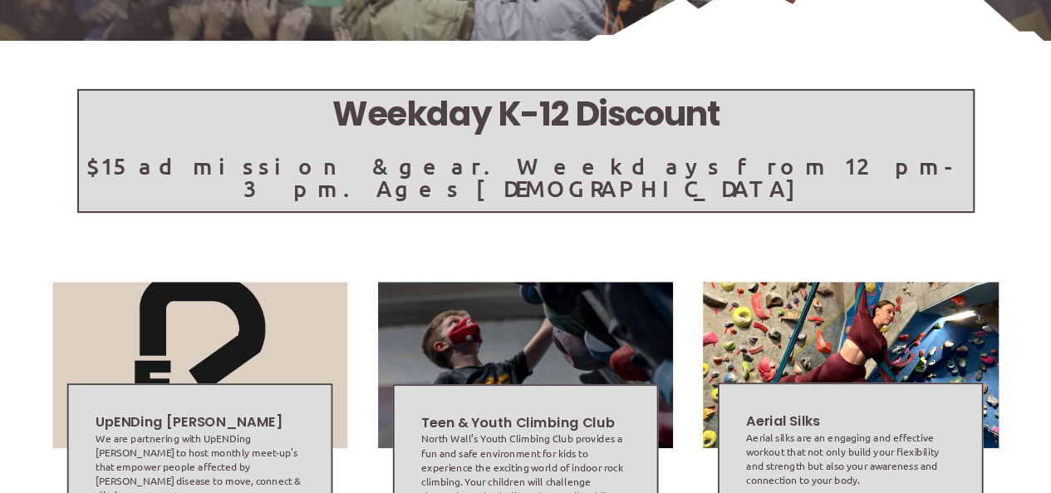
click at [686, 178] on p "$15 admission & gear. Weekdays from 12pm-3pm. Ages 5 - 17" at bounding box center [526, 177] width 894 height 45
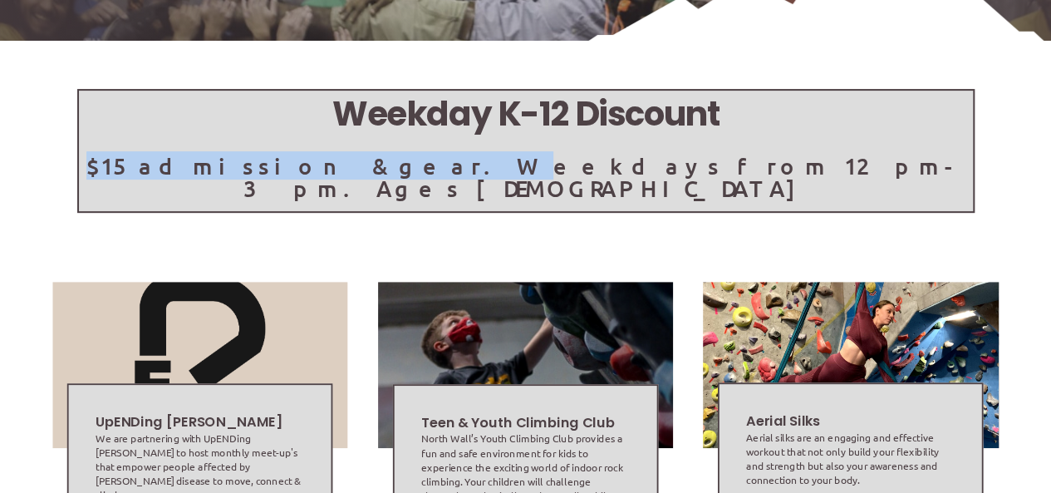
drag, startPoint x: 313, startPoint y: 170, endPoint x: 464, endPoint y: 182, distance: 150.9
click at [464, 182] on div "Weekday K-12 Discount $15 admission & gear. Weekdays from 12pm-3pm. Ages 5 - 17" at bounding box center [525, 150] width 897 height 123
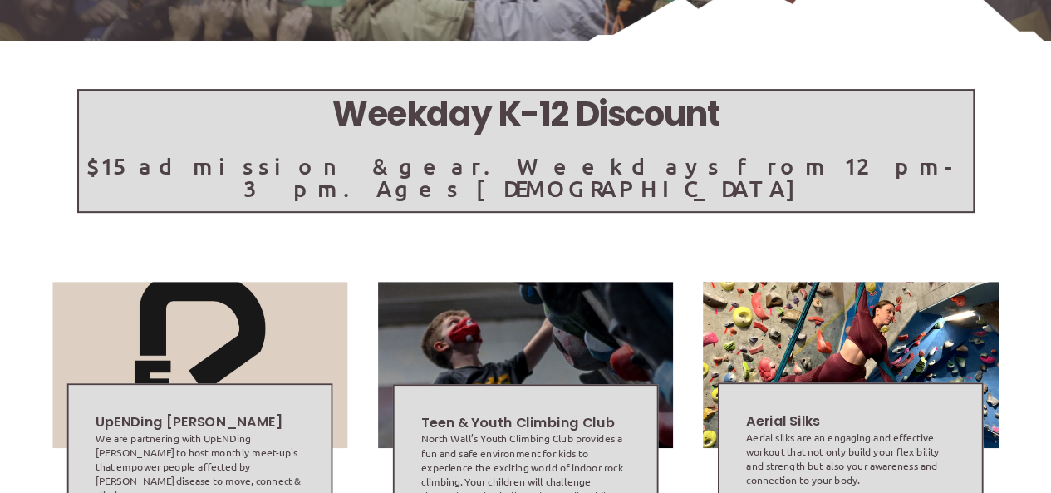
click at [694, 165] on p "$15 admission & gear. Weekdays from 12pm-3pm. Ages 5 - 17" at bounding box center [526, 177] width 894 height 45
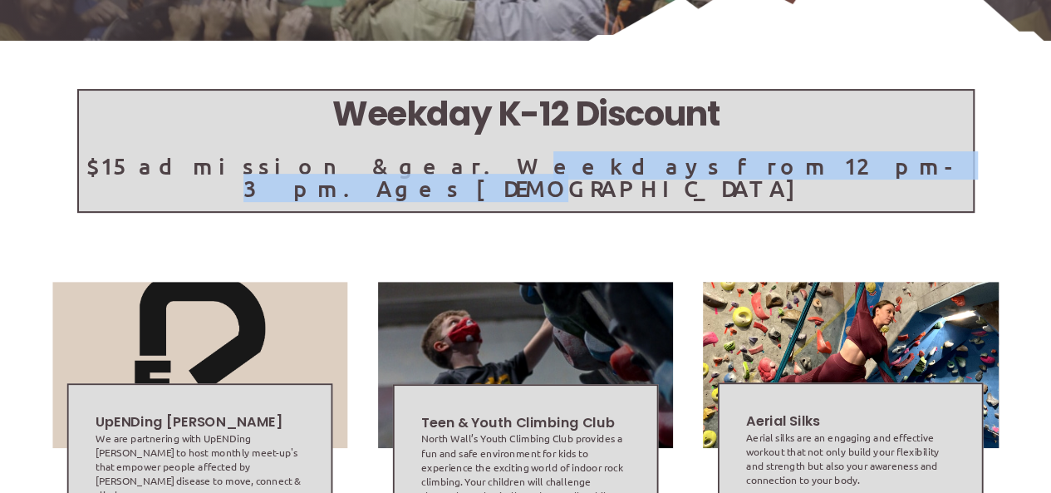
drag, startPoint x: 462, startPoint y: 165, endPoint x: 825, endPoint y: 194, distance: 364.2
click at [825, 194] on div "Weekday K-12 Discount $15 admission & gear. Weekdays from 12pm-3pm. Ages 5 - 17" at bounding box center [525, 98] width 1051 height 318
click at [612, 233] on div "Weekday K-12 Discount $15 admission & gear. Weekdays from 12pm-3pm. Ages 5 - 17" at bounding box center [525, 98] width 1051 height 318
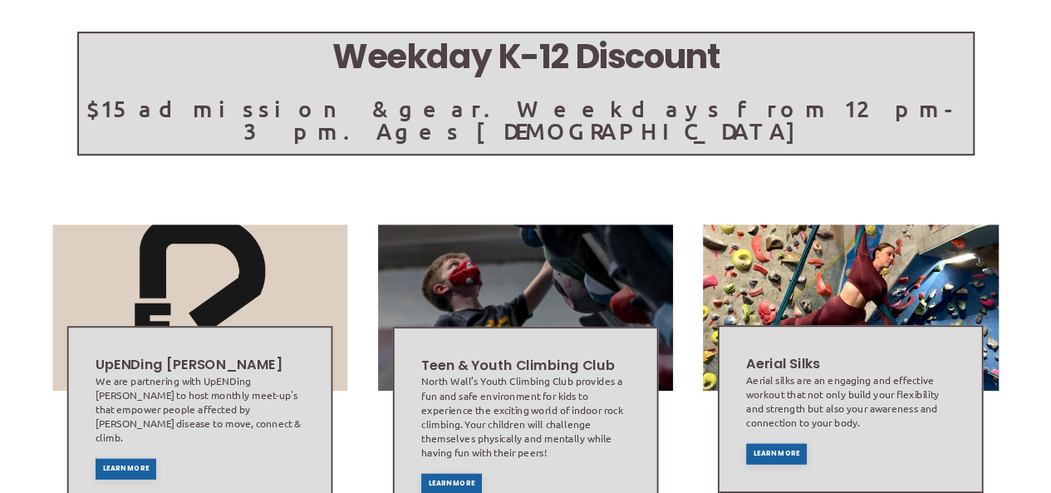
scroll to position [332, 0]
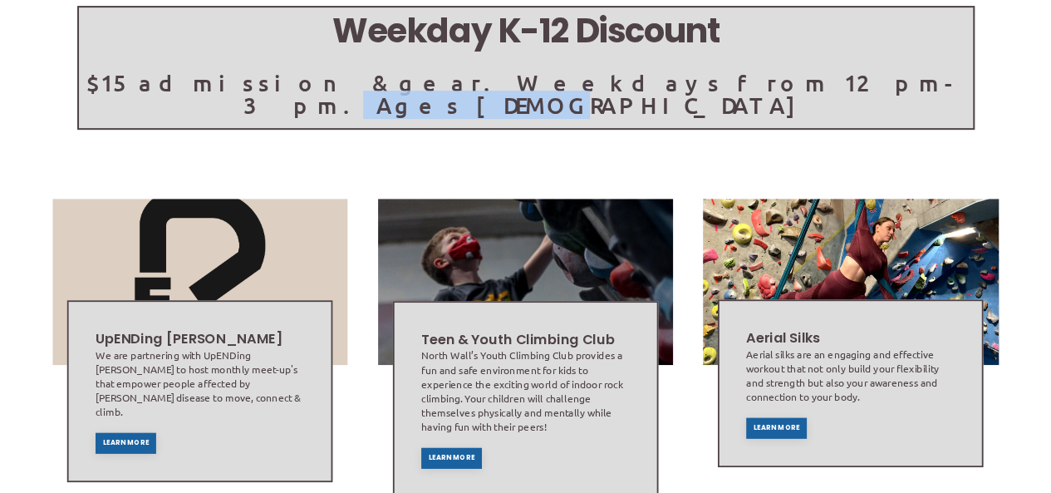
drag, startPoint x: 725, startPoint y: 69, endPoint x: 888, endPoint y: 95, distance: 165.7
click at [888, 95] on div "Weekday K-12 Discount $15 admission & gear. Weekdays from 12pm-3pm. Ages 5 - 17" at bounding box center [525, 67] width 897 height 123
click at [764, 130] on div "Weekday K-12 Discount $15 admission & gear. Weekdays from 12pm-3pm. Ages 5 - 17" at bounding box center [525, 15] width 1051 height 318
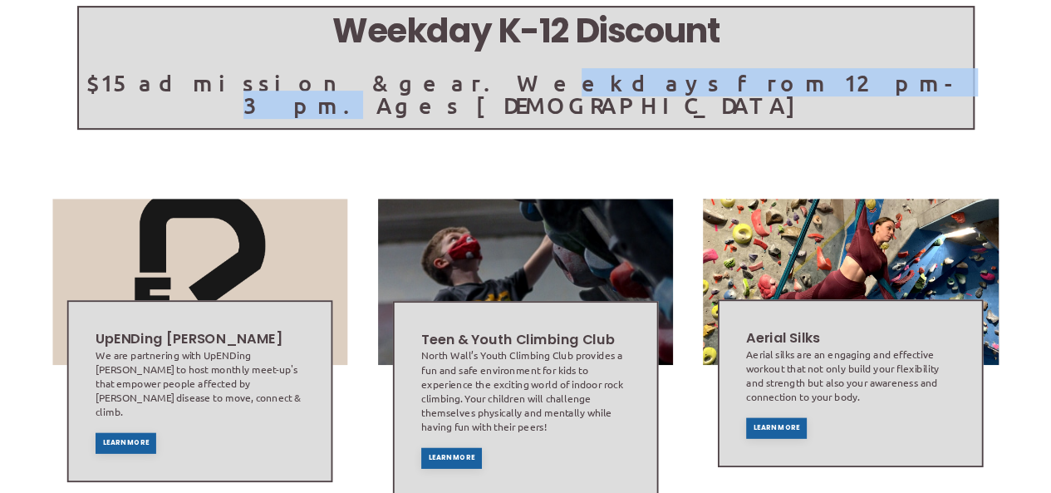
drag, startPoint x: 470, startPoint y: 86, endPoint x: 723, endPoint y: 107, distance: 253.5
click at [723, 107] on div "Weekday K-12 Discount $15 admission & gear. Weekdays from 12pm-3pm. Ages 5 - 17" at bounding box center [525, 15] width 1051 height 318
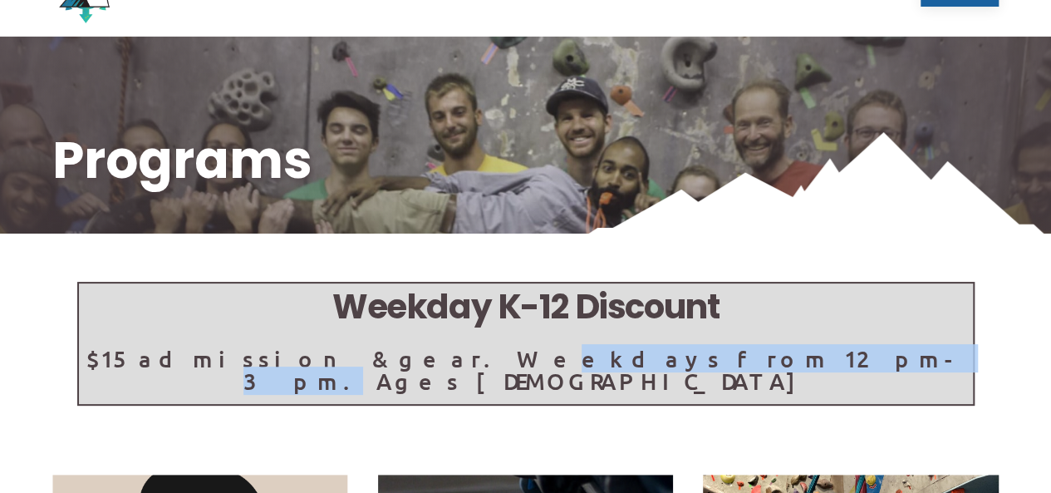
scroll to position [0, 0]
